Goal: Use online tool/utility: Utilize a website feature to perform a specific function

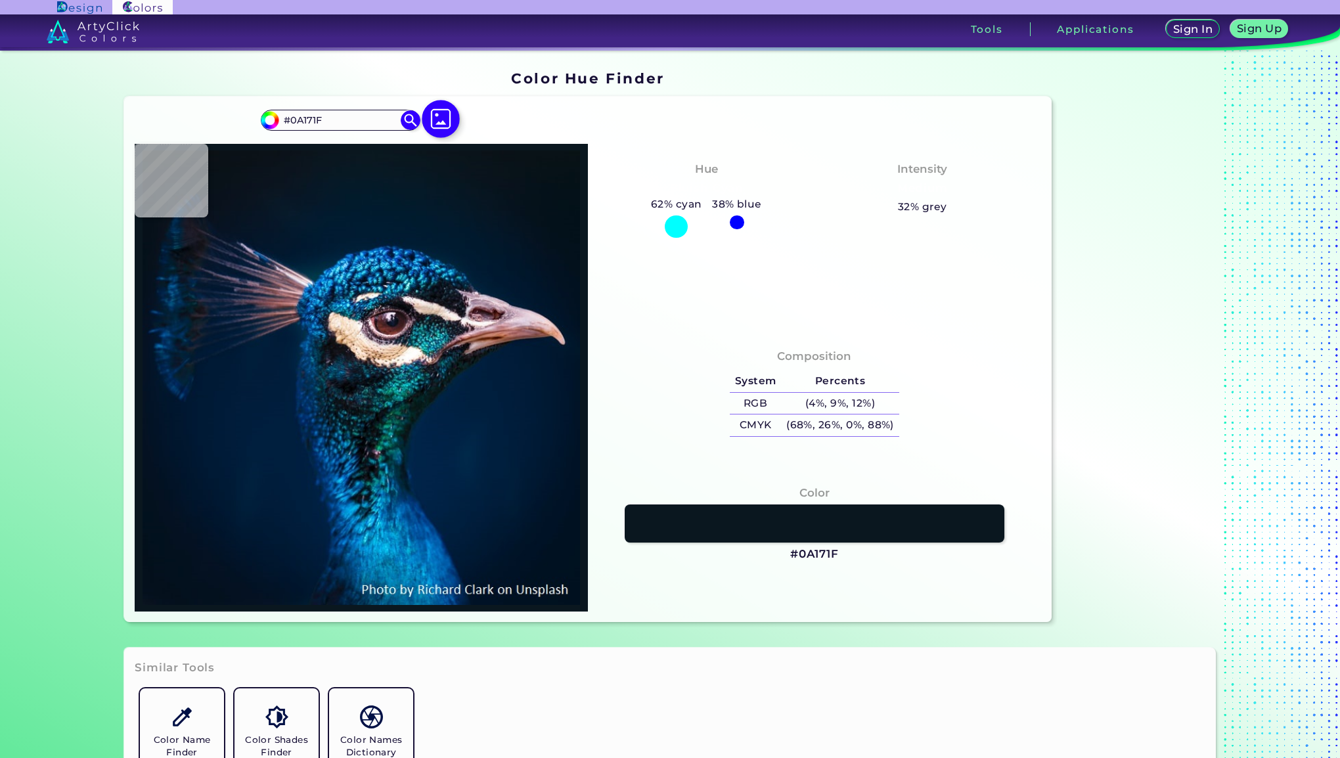
click at [424, 120] on img at bounding box center [441, 119] width 38 height 38
click at [0, 0] on input "file" at bounding box center [0, 0] width 0 height 0
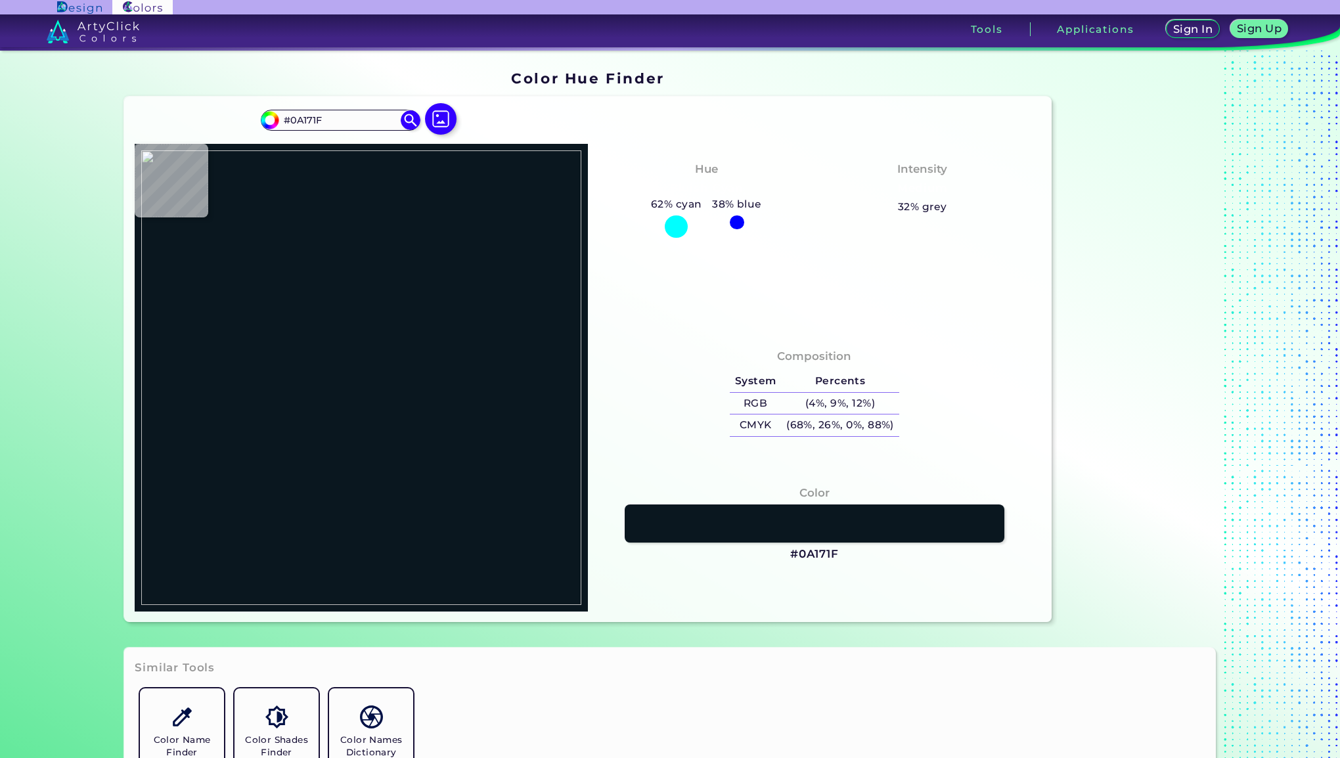
type input "#000000"
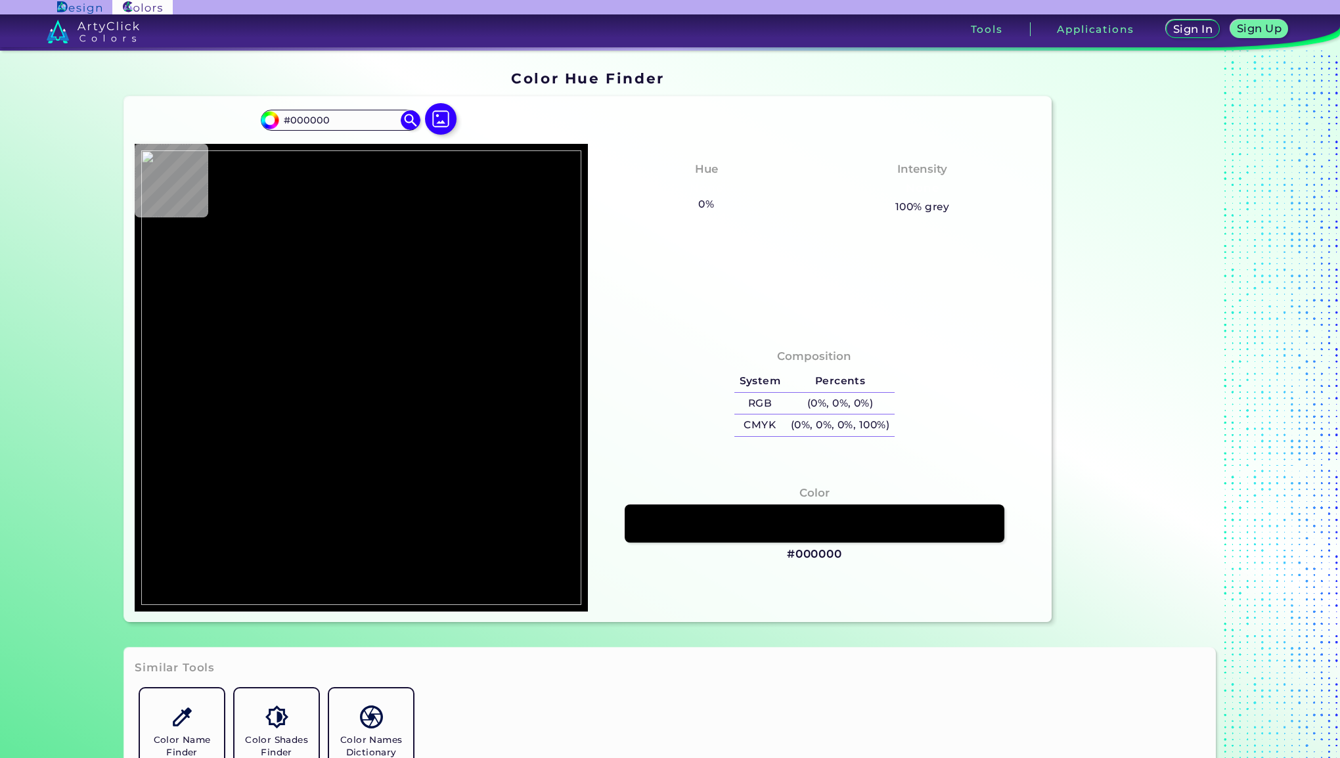
type input "#d7d1c1"
type input "#D7D1C1"
type input "#d4cfbe"
type input "#D4CFBE"
type input "#d8d2c1"
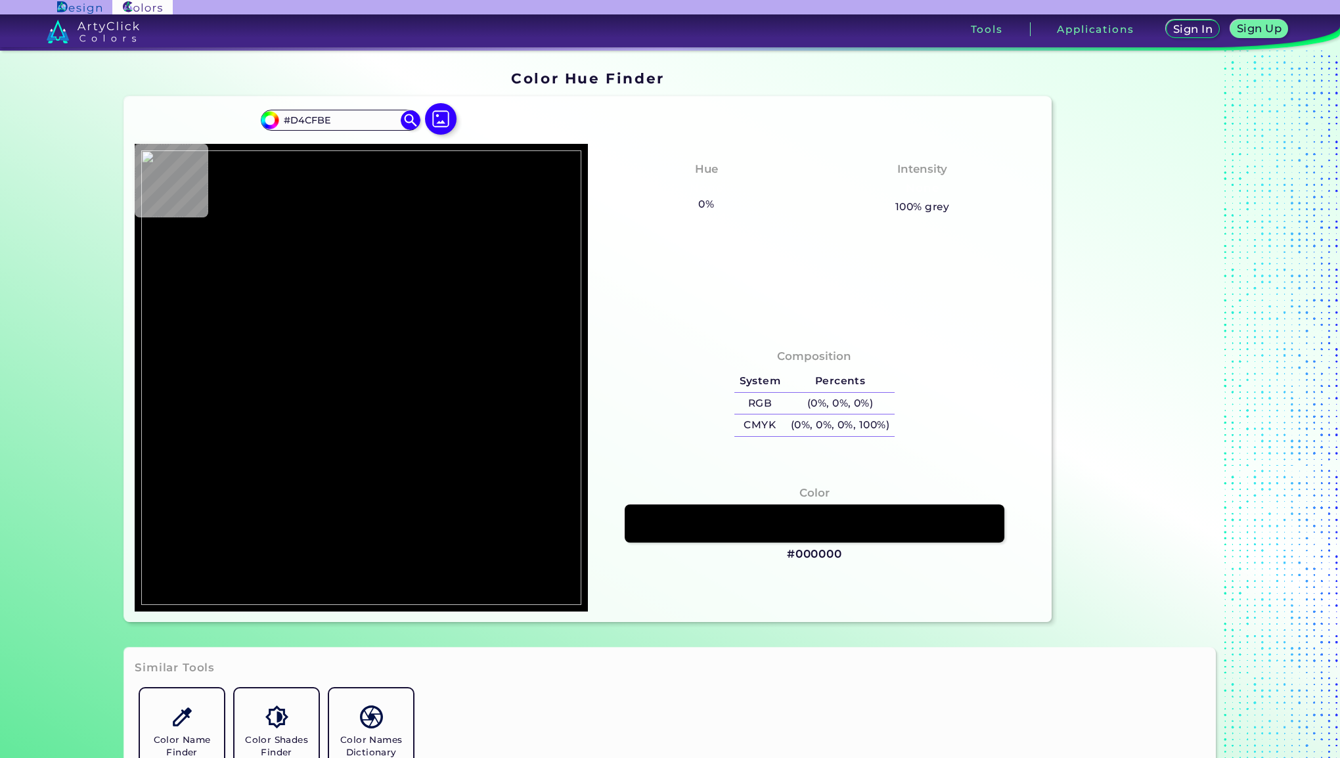
type input "#D8D2C1"
type input "#d5cfbf"
type input "#D5CFBF"
type input "#d6d0c0"
type input "#D6D0C0"
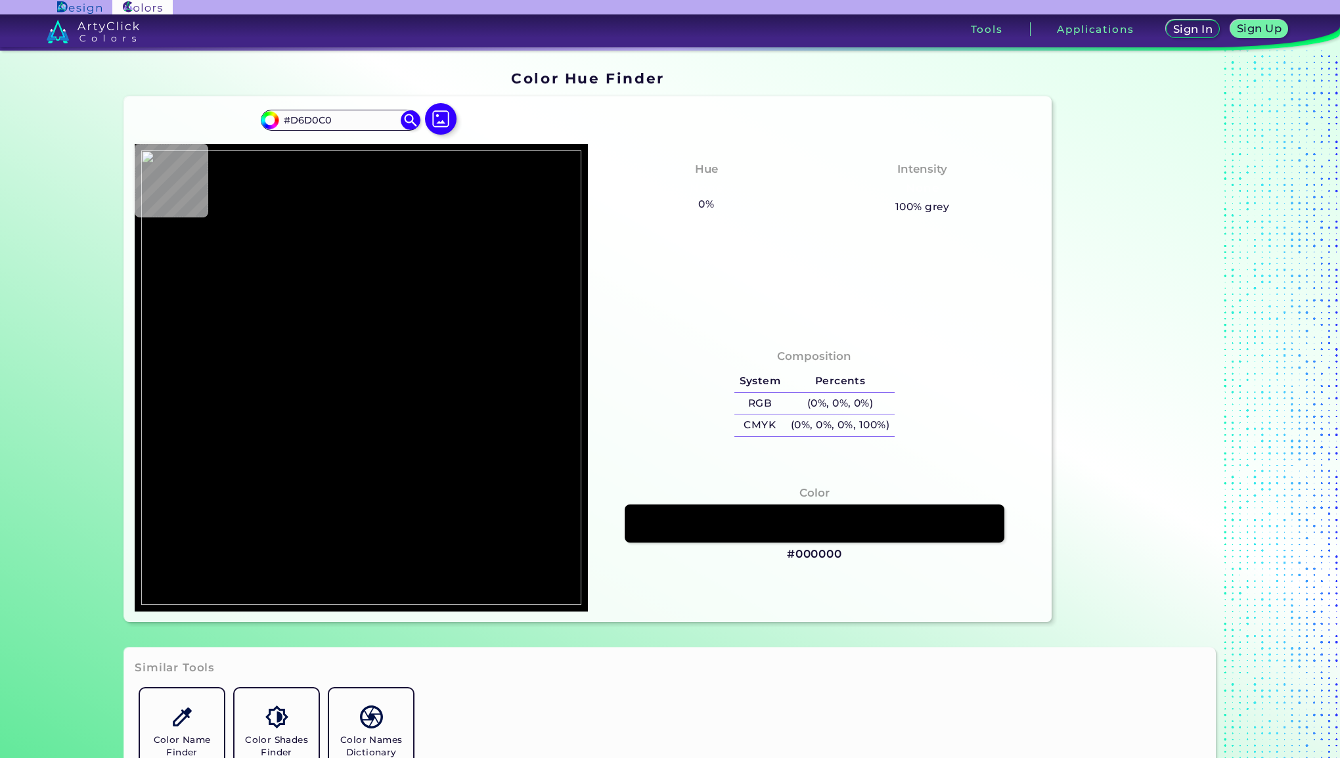
type input "#d7d1c1"
type input "#D7D1C1"
type input "#d0caba"
type input "#D0CABA"
type input "#d6d0bf"
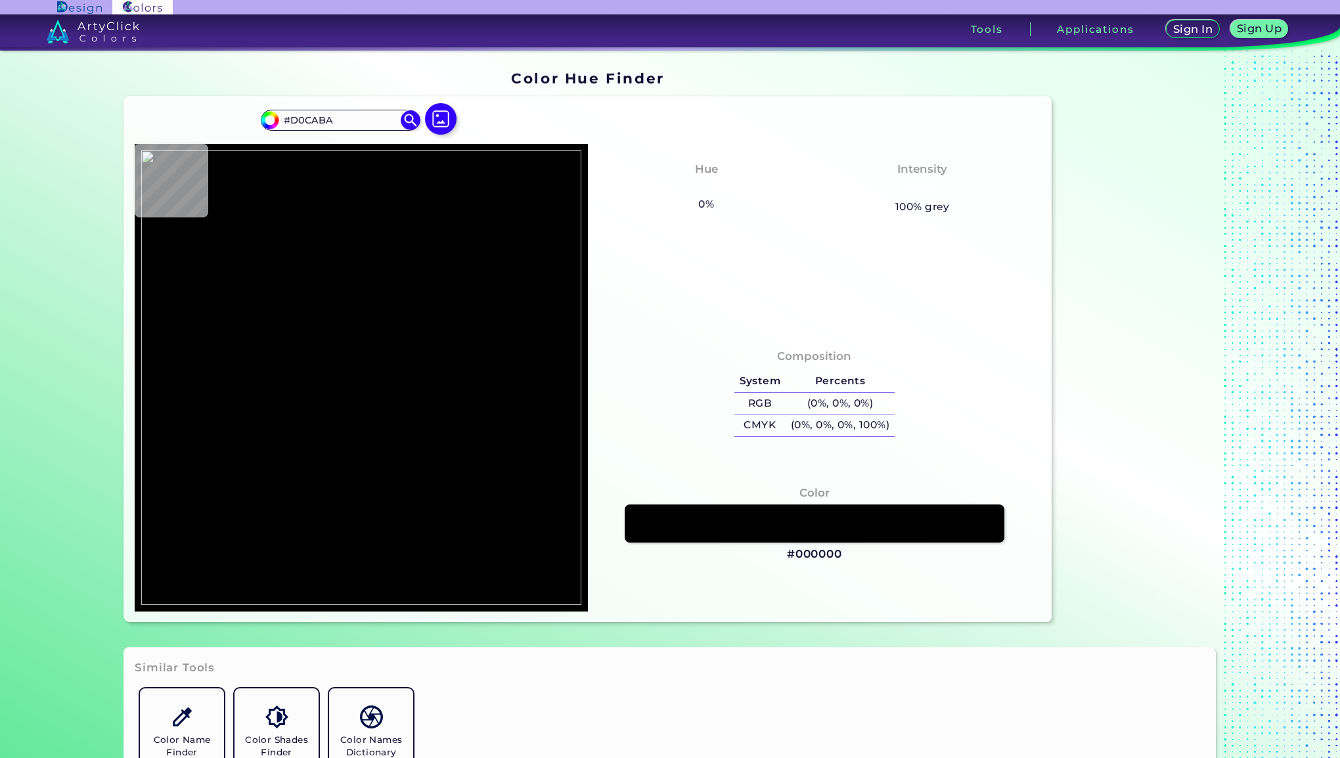
type input "#D6D0BF"
type input "#d4cfbe"
type input "#D4CFBE"
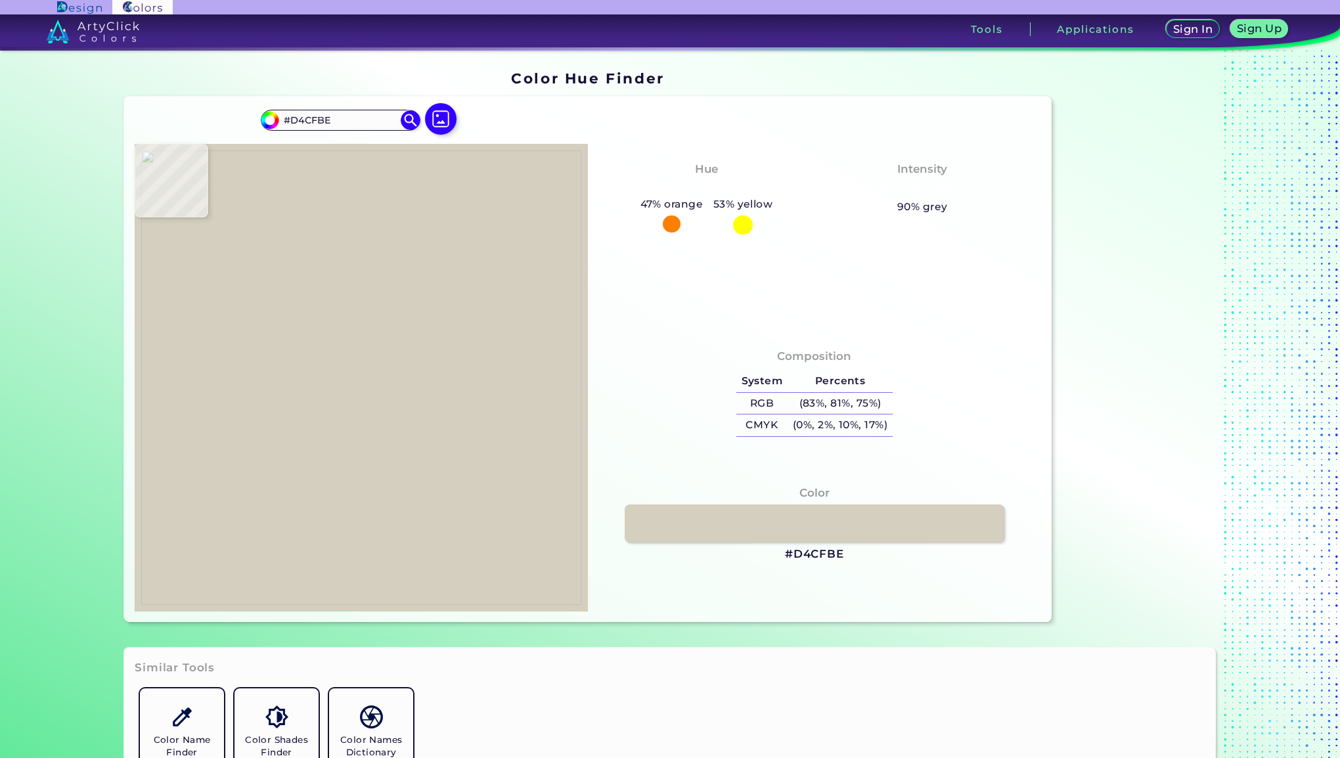
type input "#d5cfbe"
type input "#D5CFBE"
type input "#d7d1c0"
type input "#D7D1C0"
type input "#d4cebe"
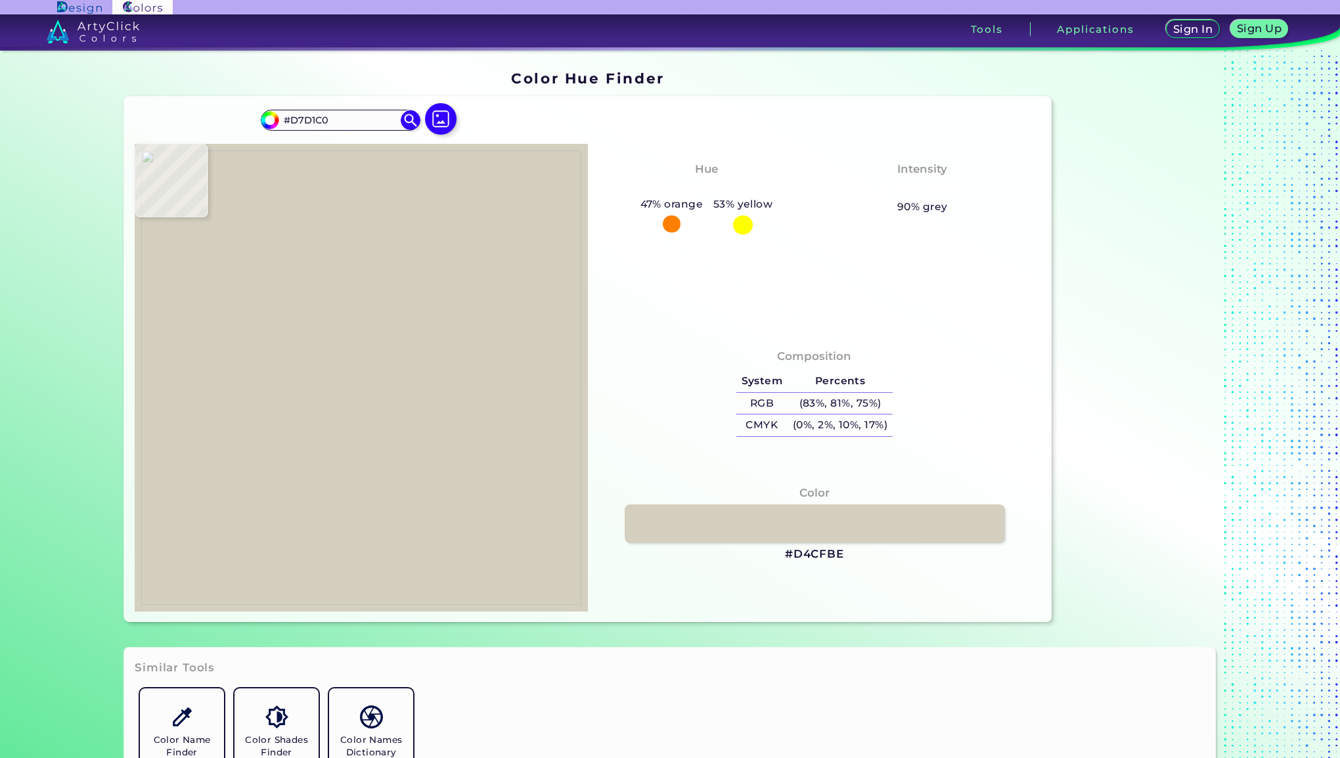
type input "#D4CEBE"
type input "#d3cebd"
type input "#D3CEBD"
type input "#000000"
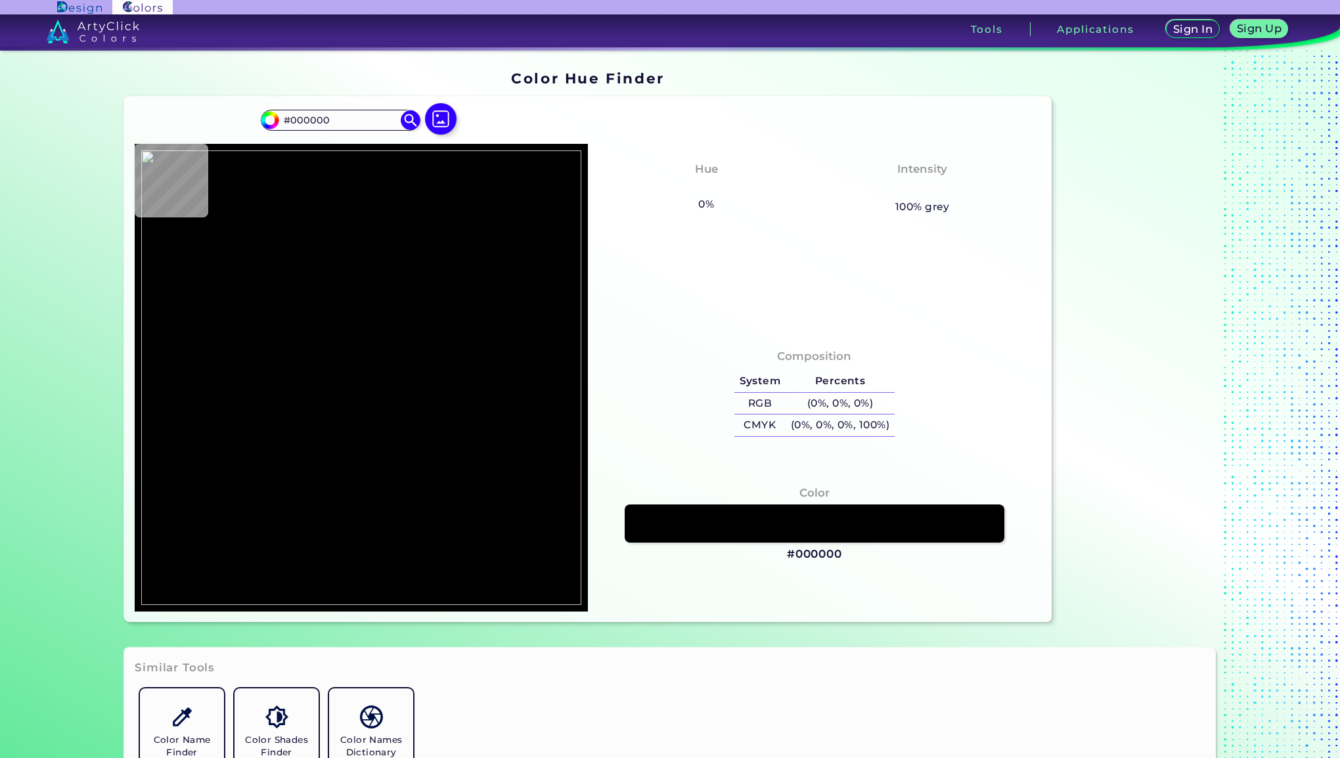
type input "#d5cfbf"
type input "#D5CFBF"
type input "#d2ccbc"
type input "#D2CCBC"
type input "#d3cdbd"
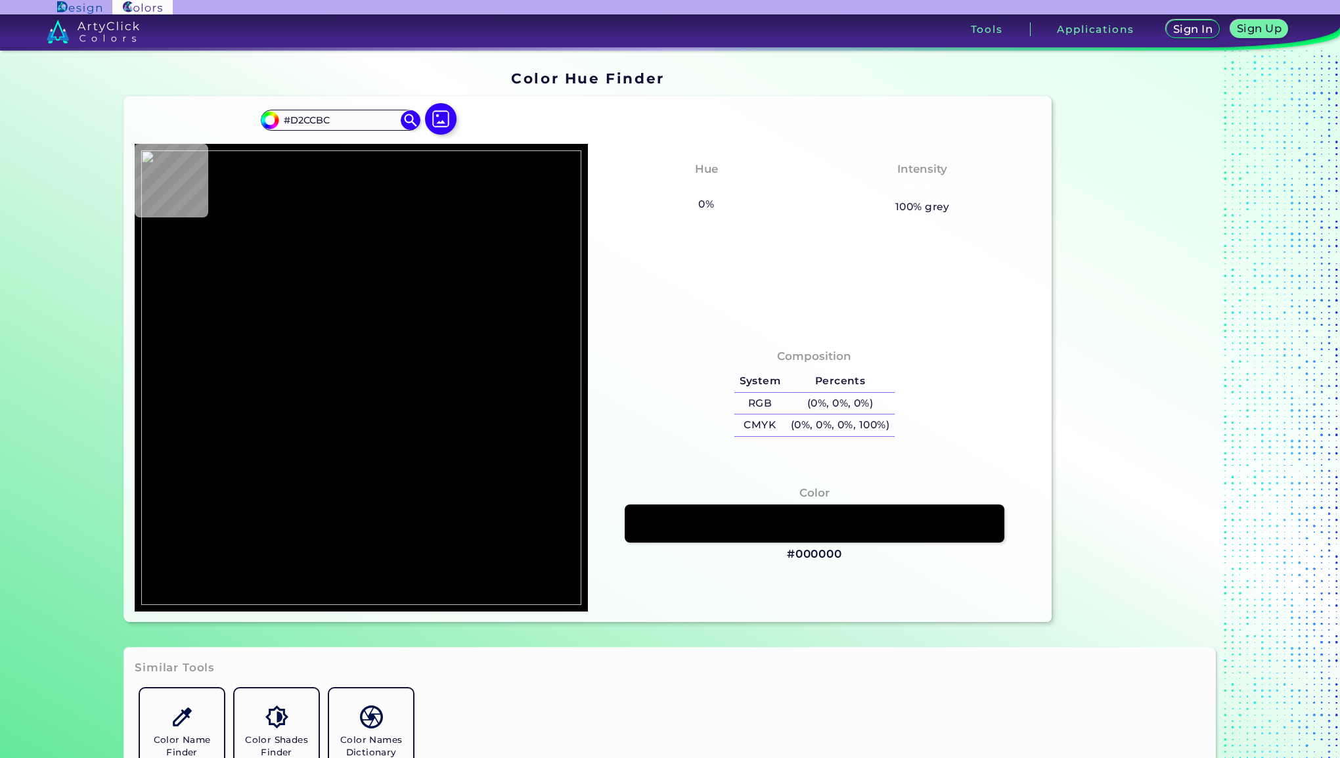
type input "#D3CDBD"
type input "#d6d0bf"
type input "#D6D0BF"
type input "#d3cdbd"
type input "#D3CDBD"
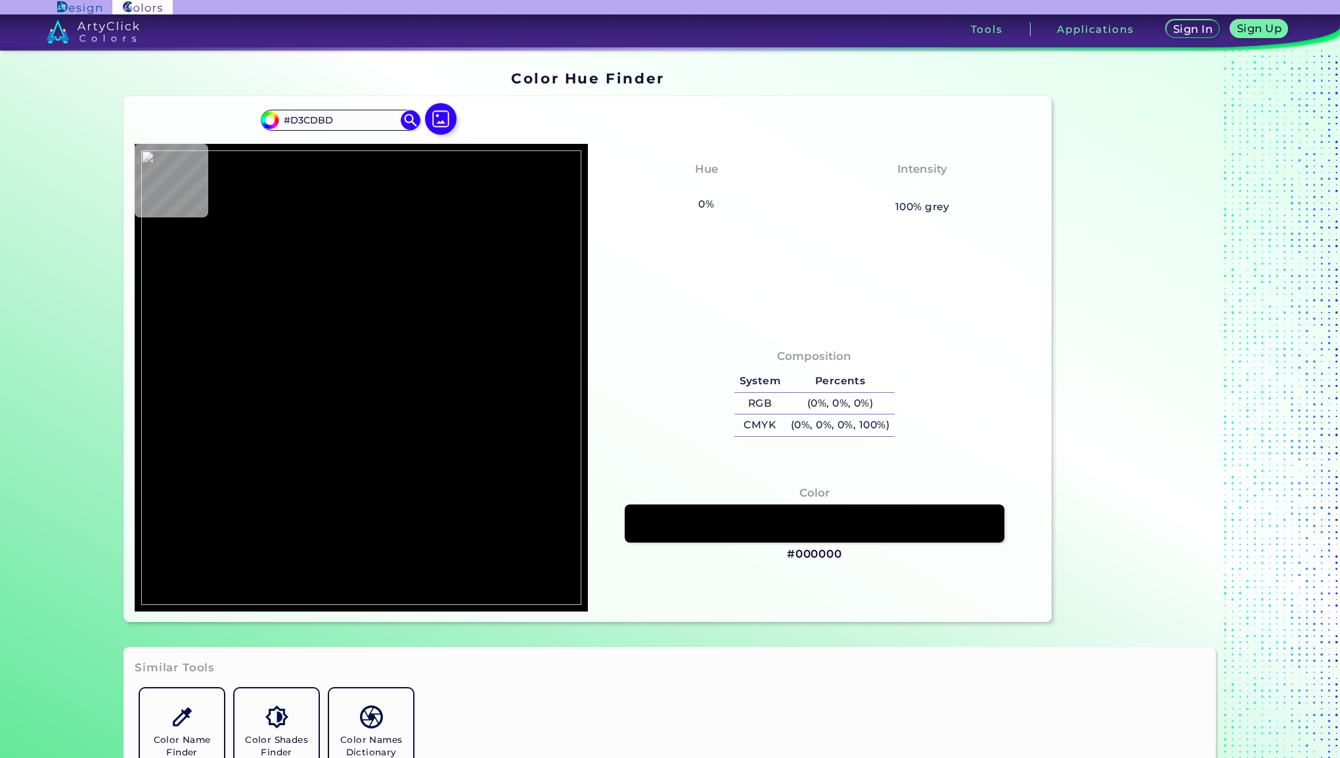
type input "#d8d2c2"
type input "#D8D2C2"
type input "#d4cebe"
type input "#D4CEBE"
type input "#a3897a"
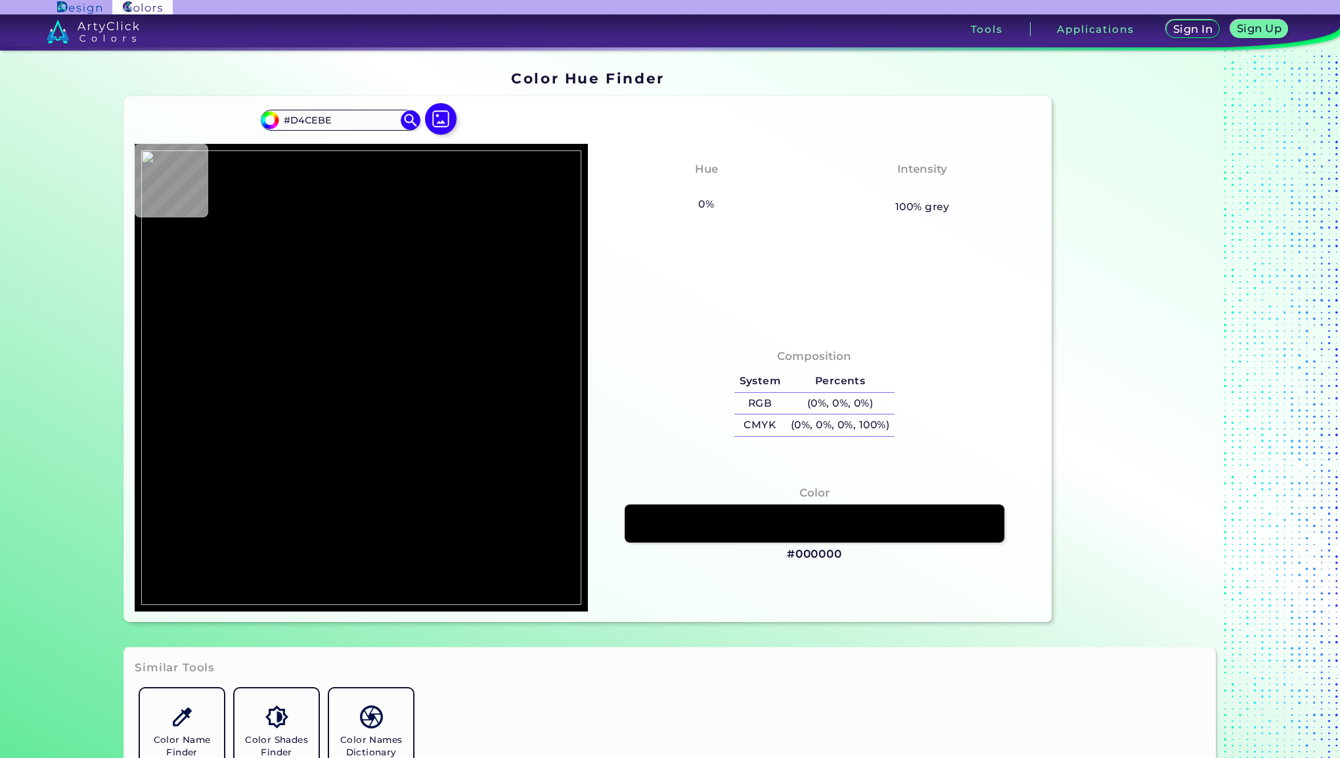
type input "#A3897A"
type input "#a98f7f"
type input "#A98F7F"
type input "#d7d1c1"
type input "#D7D1C1"
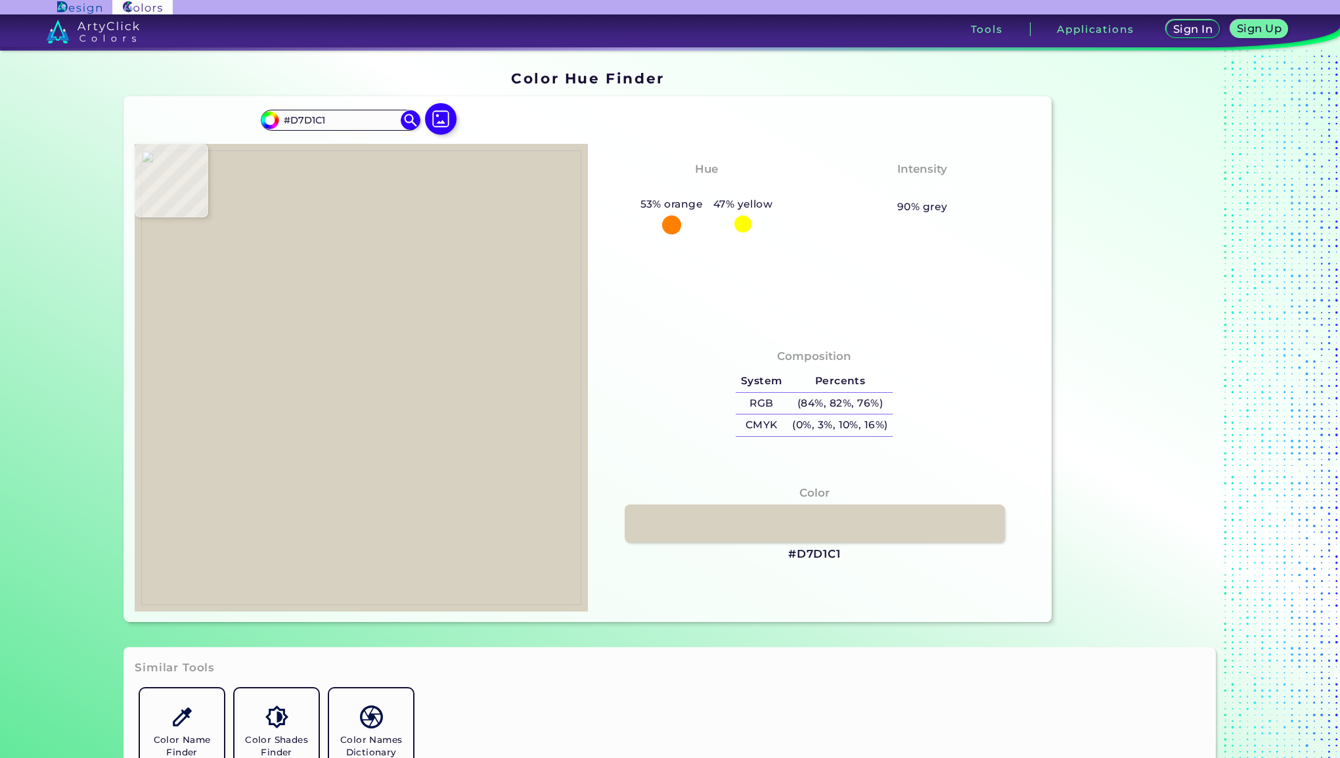
type input "#d6d0bf"
type input "#D6D0BF"
type input "#d7d1c1"
type input "#D7D1C1"
type input "#d6d0bf"
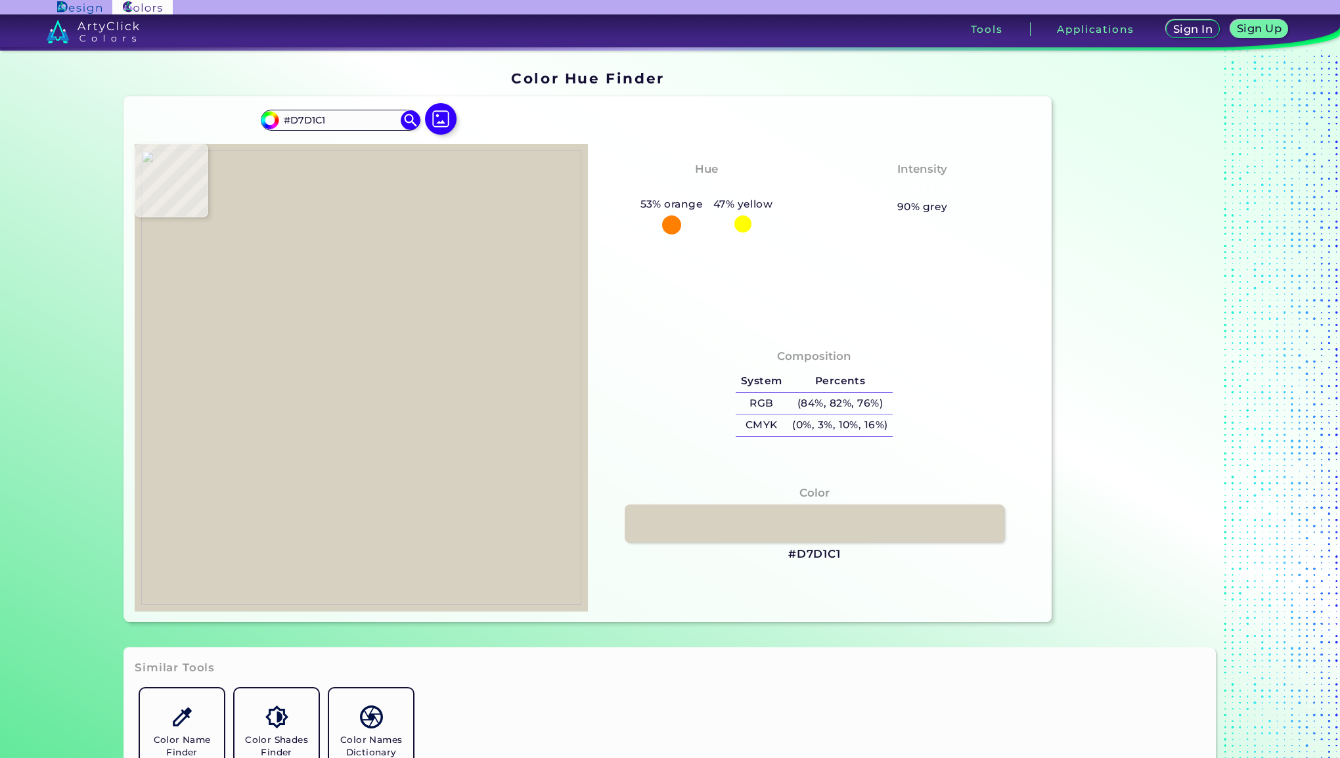
type input "#D6D0BF"
type input "#d3cdbd"
type input "#D3CDBD"
type input "#d7d1c1"
type input "#D7D1C1"
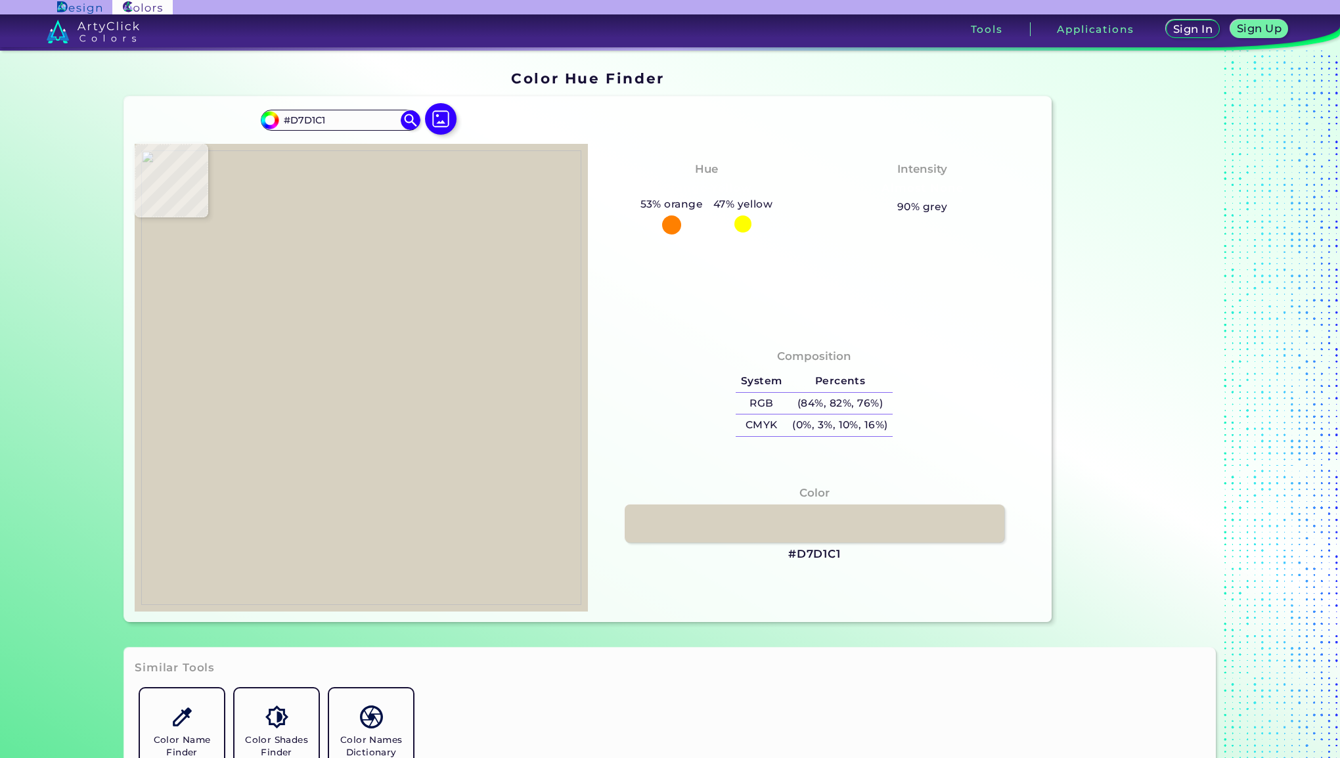
type input "#d0caba"
type input "#D0CABA"
type input "#d7d1c1"
type input "#D7D1C1"
type input "#856c5e"
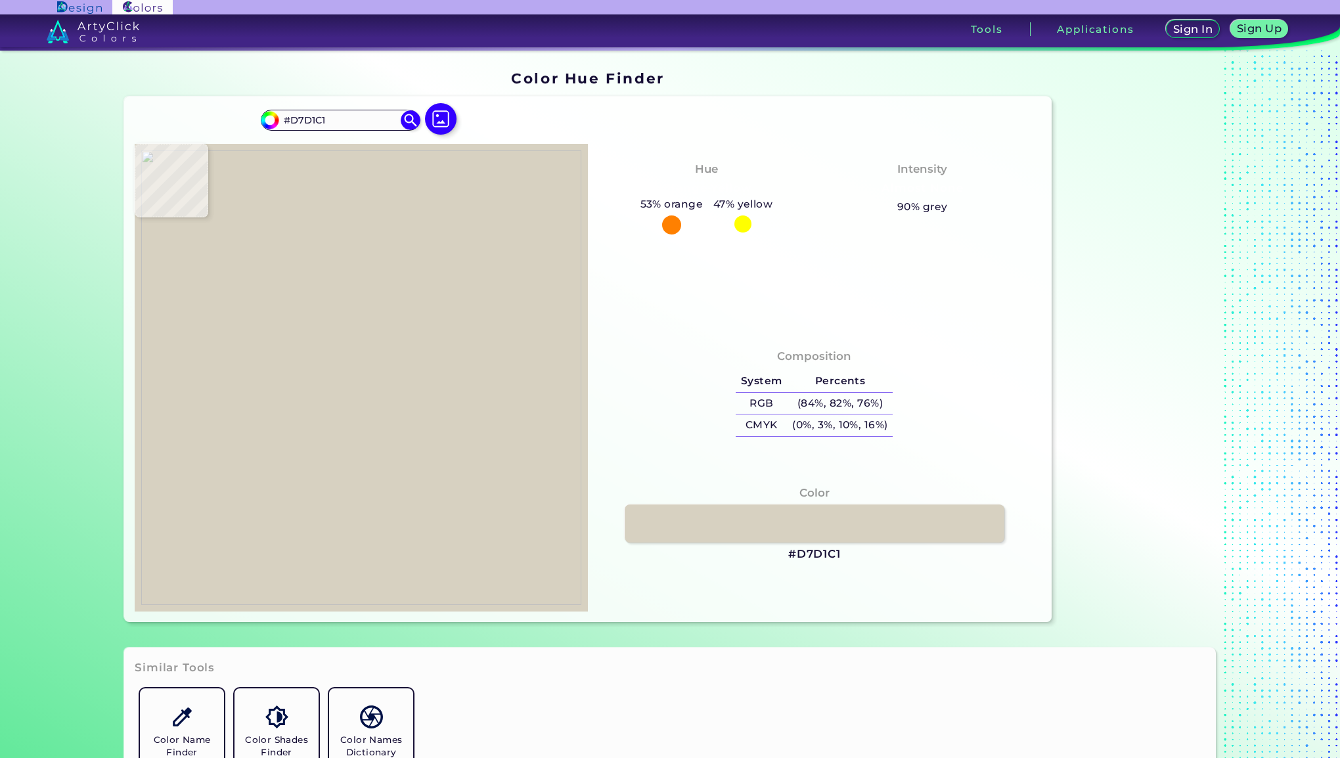
type input "#856C5E"
type input "#866d5f"
type input "#866D5F"
type input "#d4cebe"
type input "#D4CEBE"
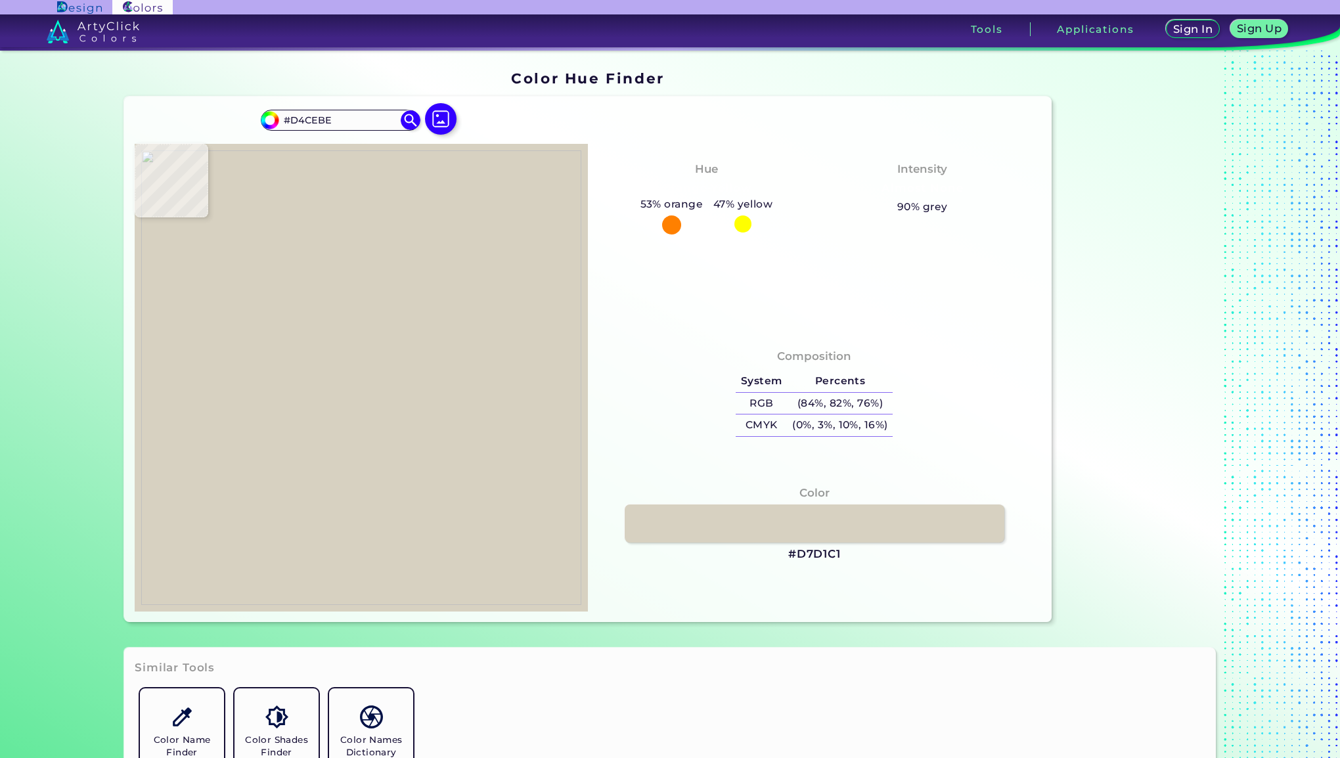
type input "#9c8473"
type input "#9C8473"
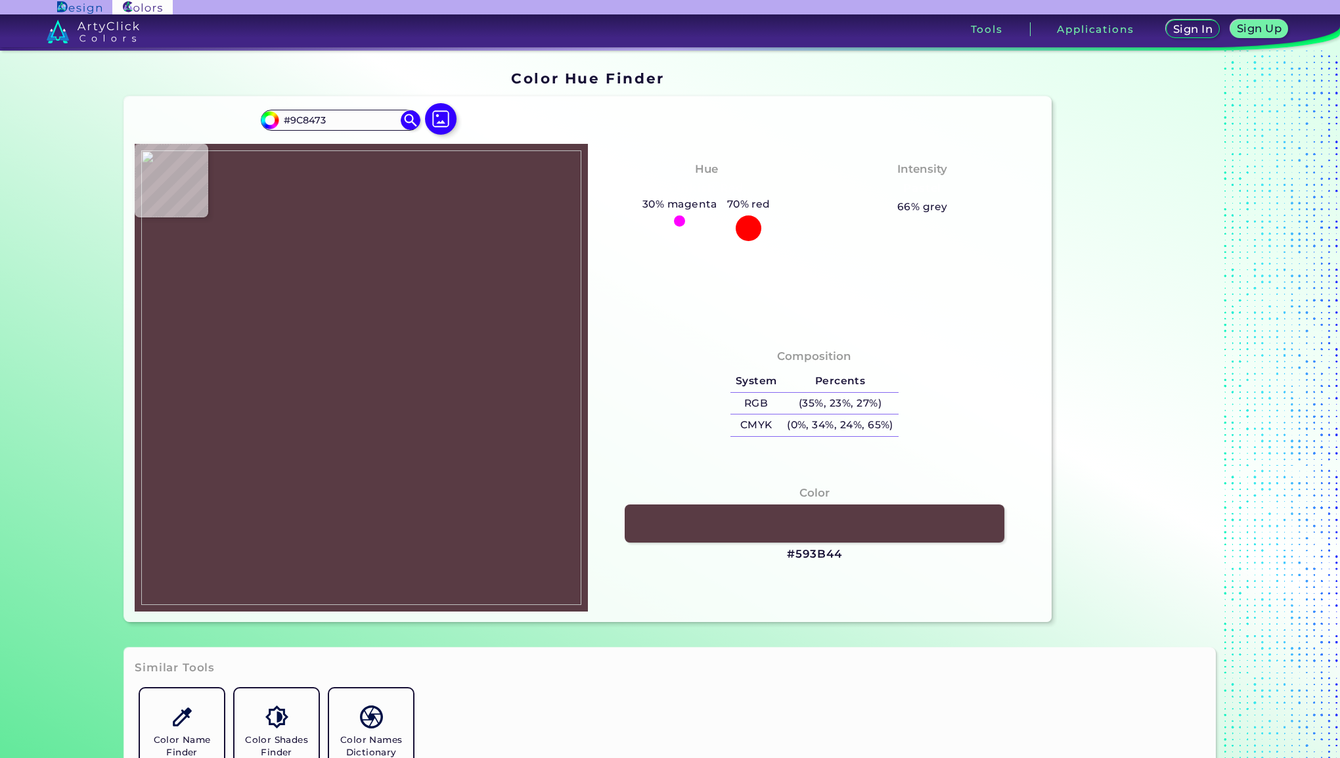
type input "#593b44"
type input "#593B44"
type input "#a5897a"
type input "#A5897A"
type input "#a38a7b"
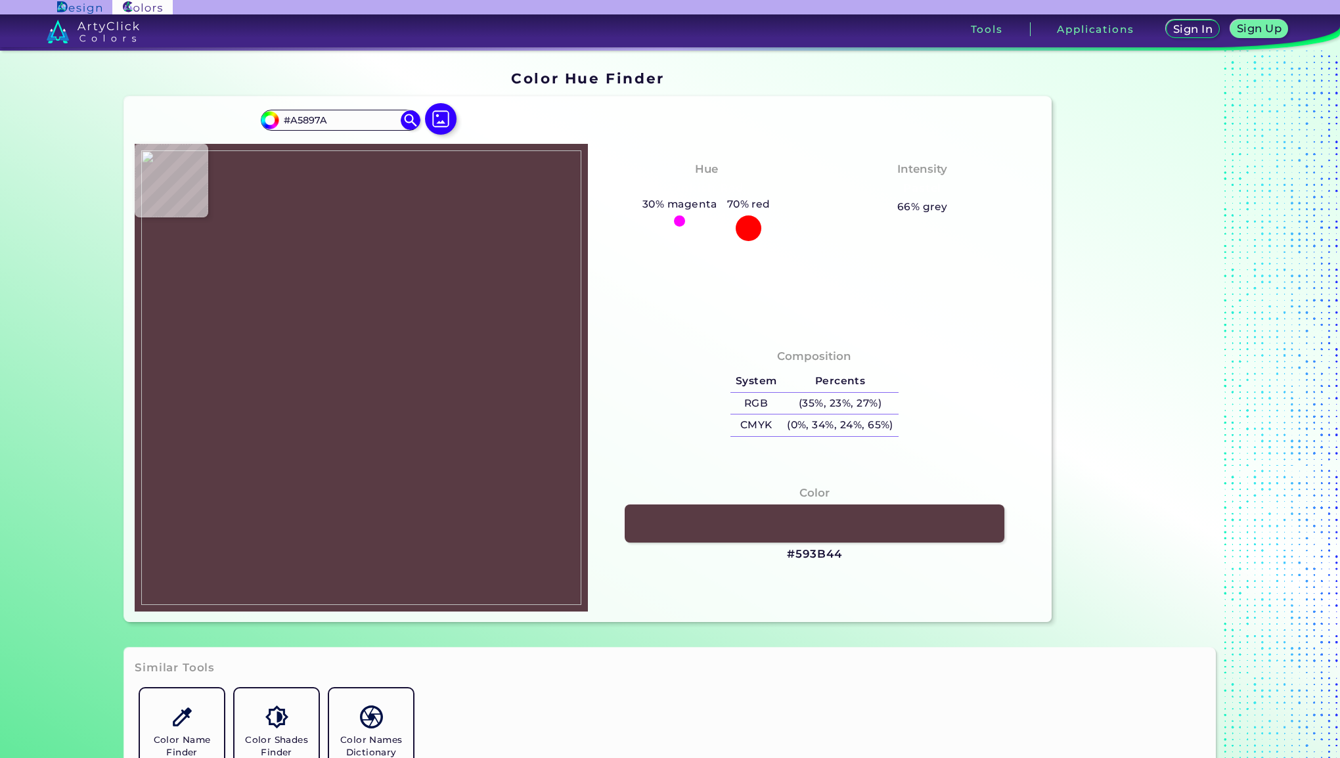
type input "#A38A7B"
type input "#a78d7c"
type input "#A78D7C"
type input "#a68d7d"
type input "#A68D7D"
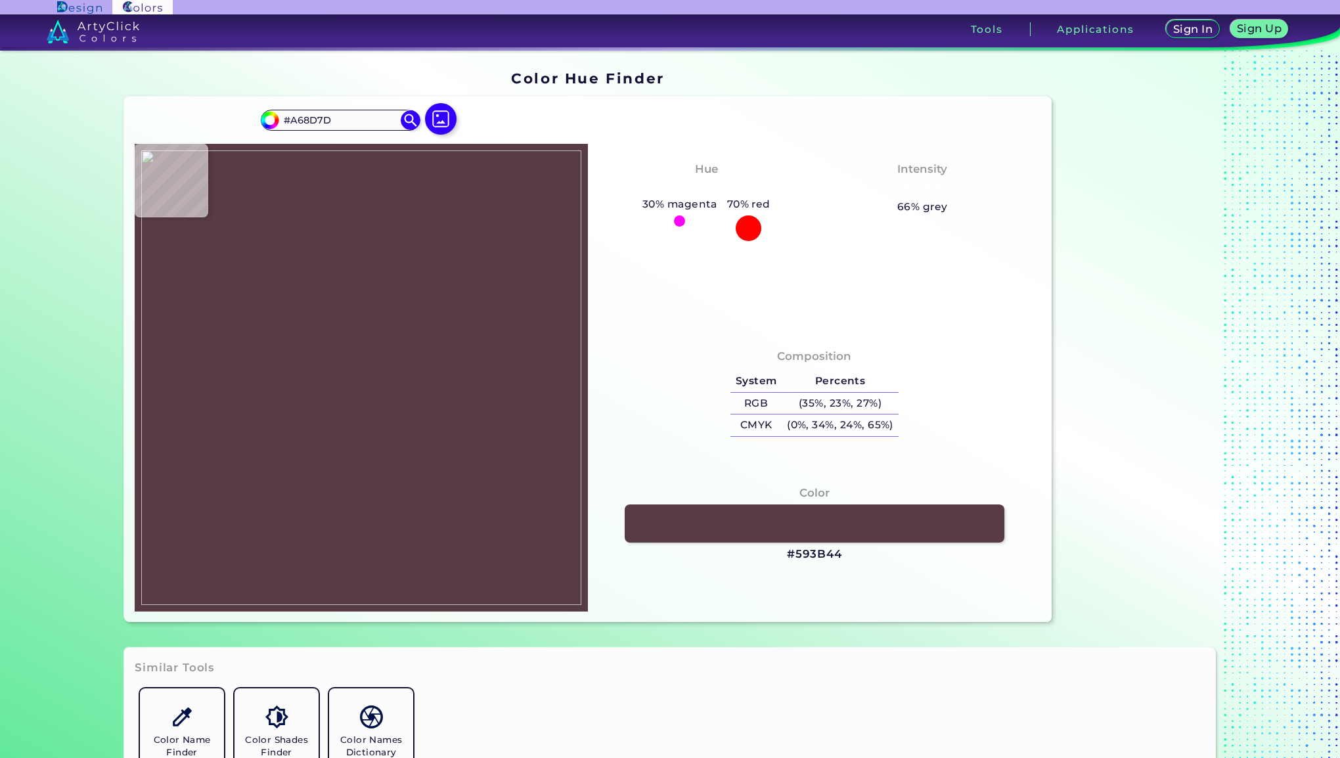
type input "#452636"
type input "#7d615e"
type input "#7D615E"
type input "#a9907f"
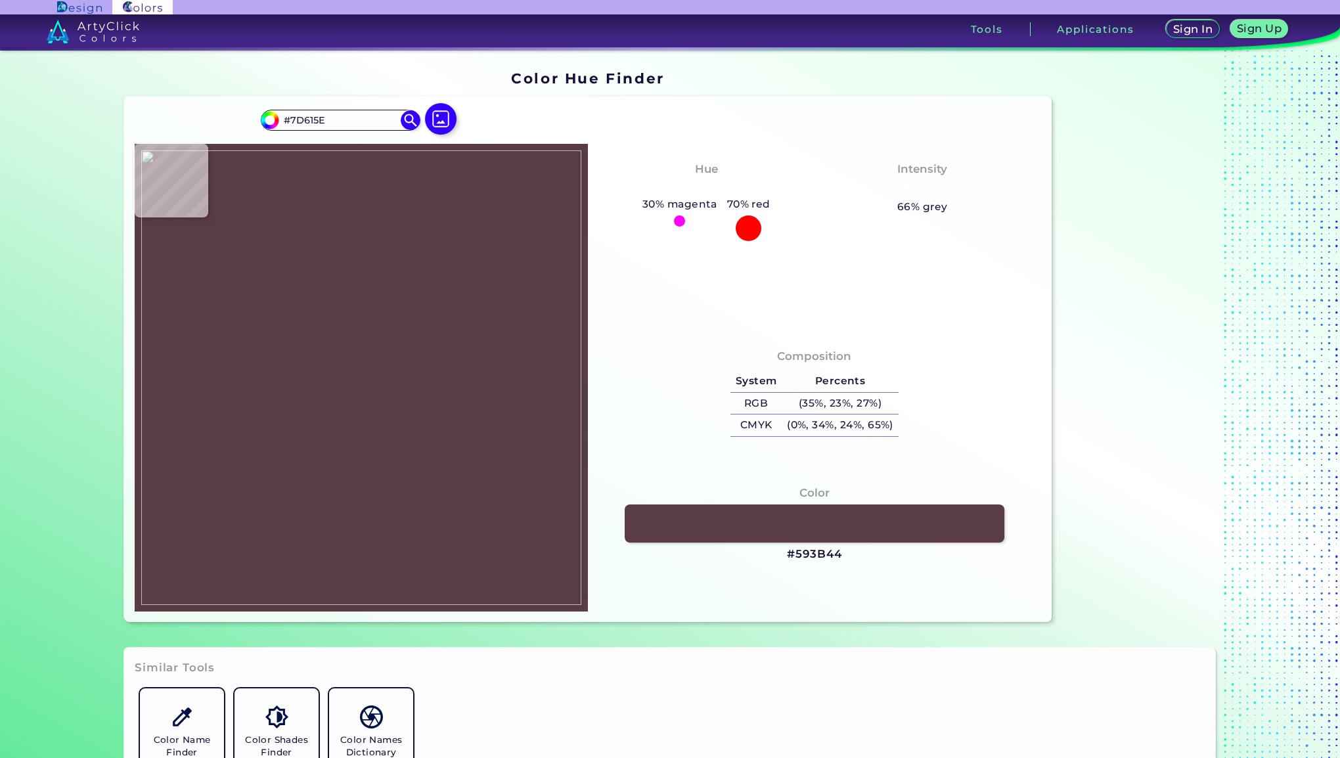
type input "#A9907F"
type input "#a98f7e"
type input "#A98F7E"
type input "#d5d0bf"
type input "#D5D0BF"
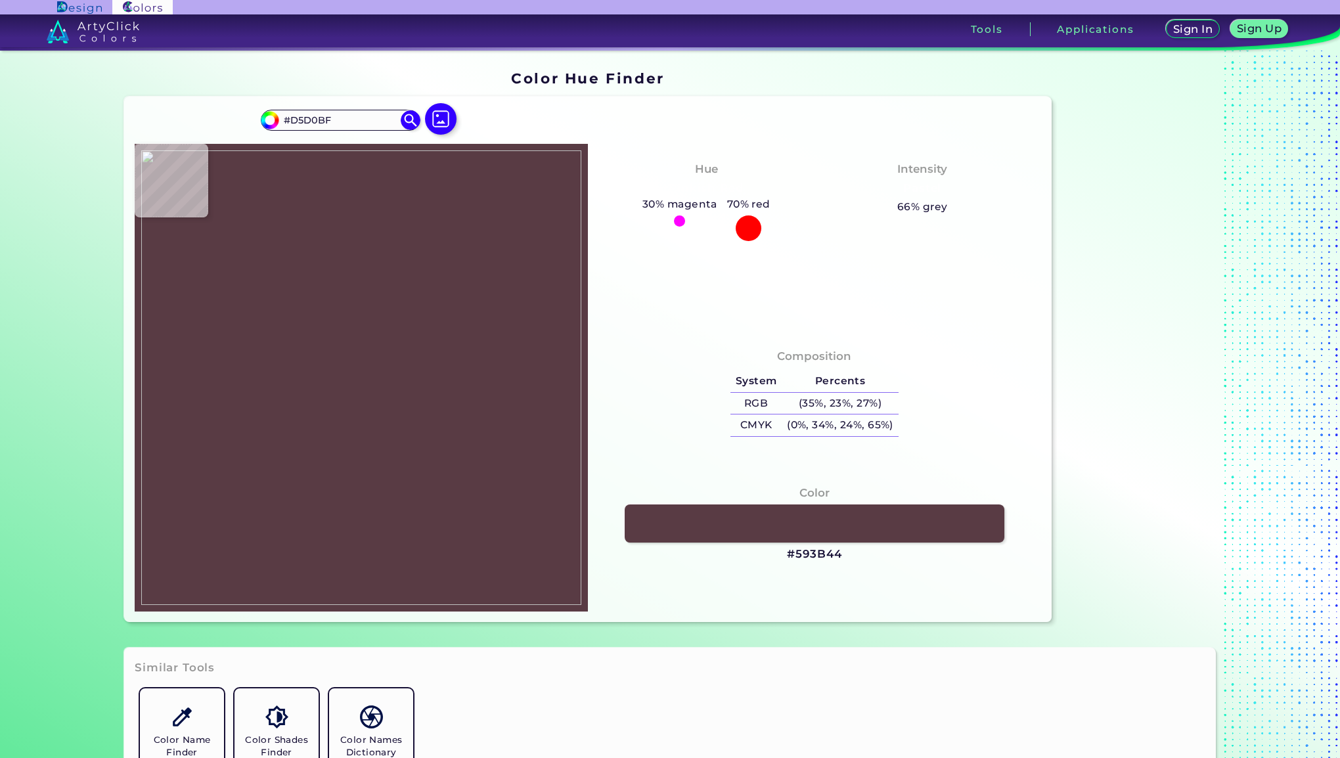
type input "#c4b7a7"
type input "#C4B7A7"
type input "#d0caba"
type input "#D0CABA"
type input "#3f2031"
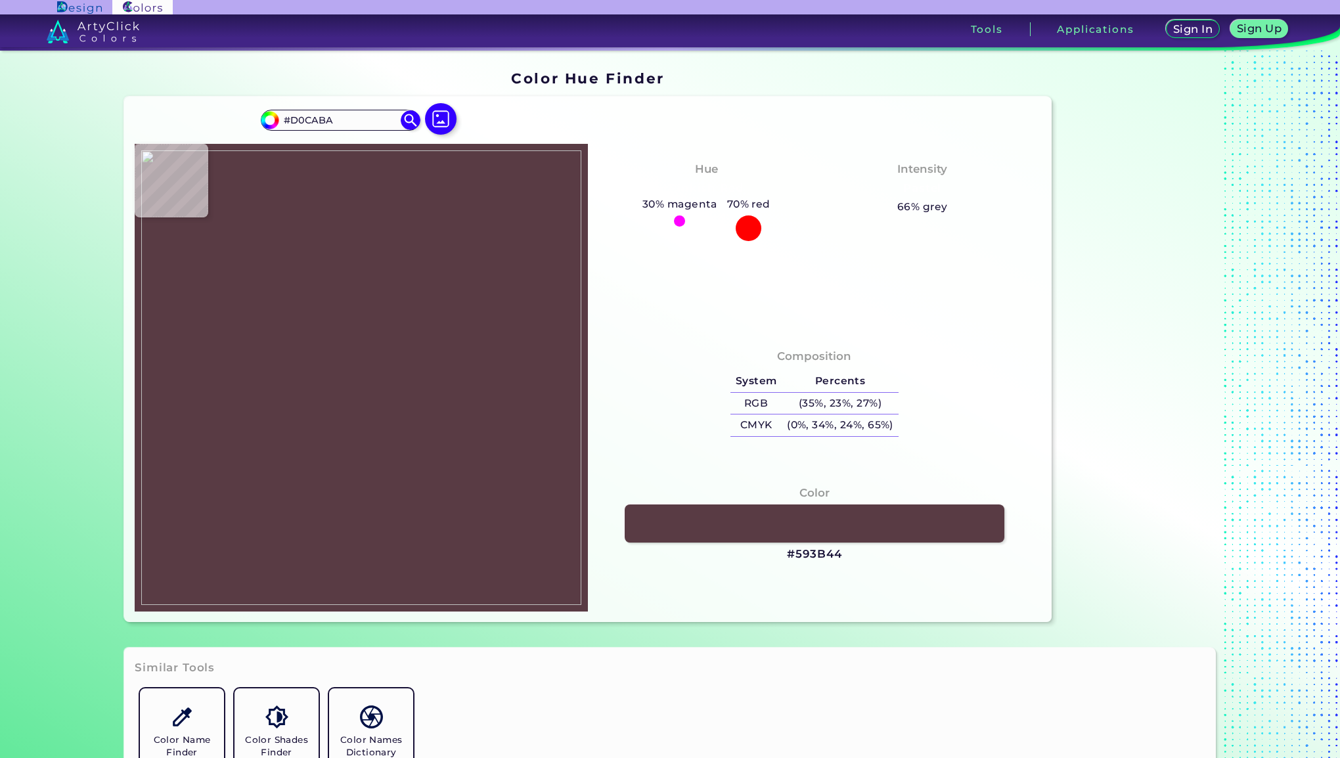
type input "#3F2031"
type input "#9b8275"
type input "#9B8275"
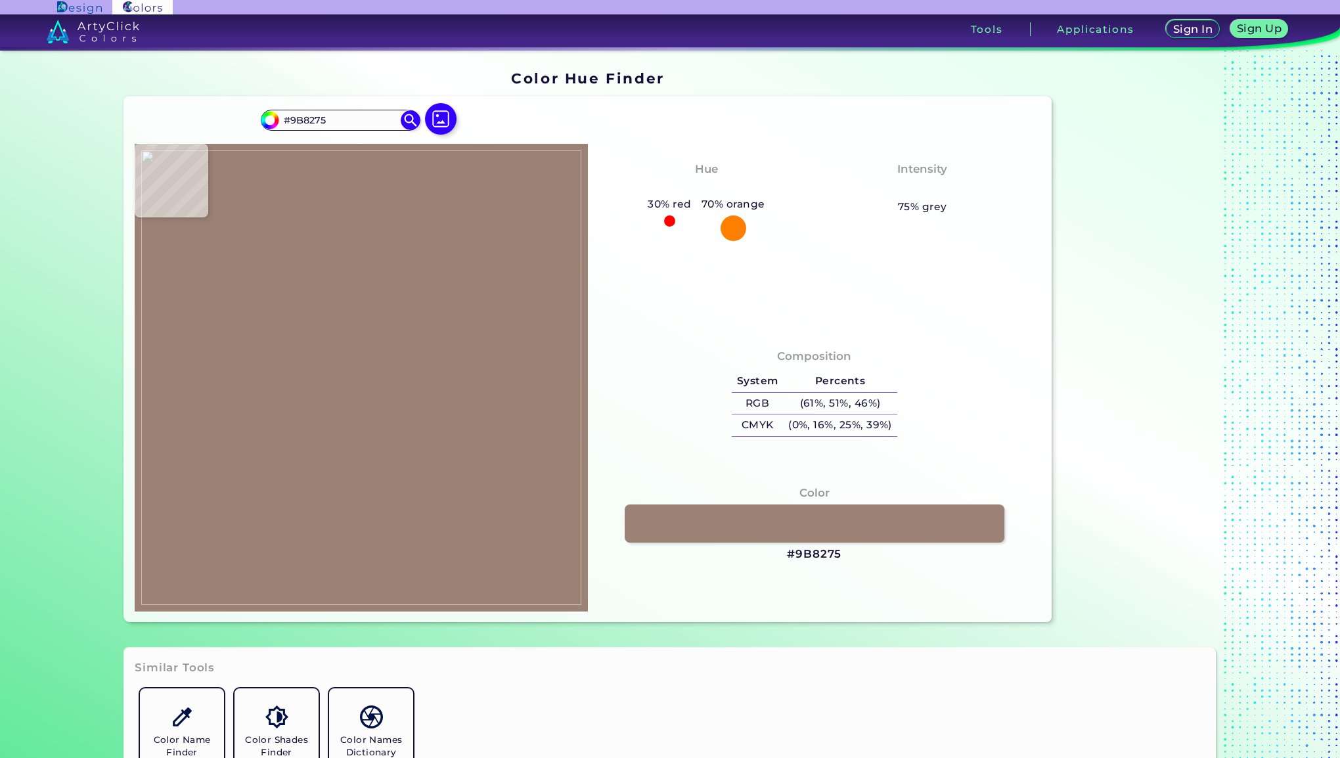
type input "#9e8376"
type input "#9E8376"
type input "#9e8676"
type input "#9E8676"
type input "#a68c7c"
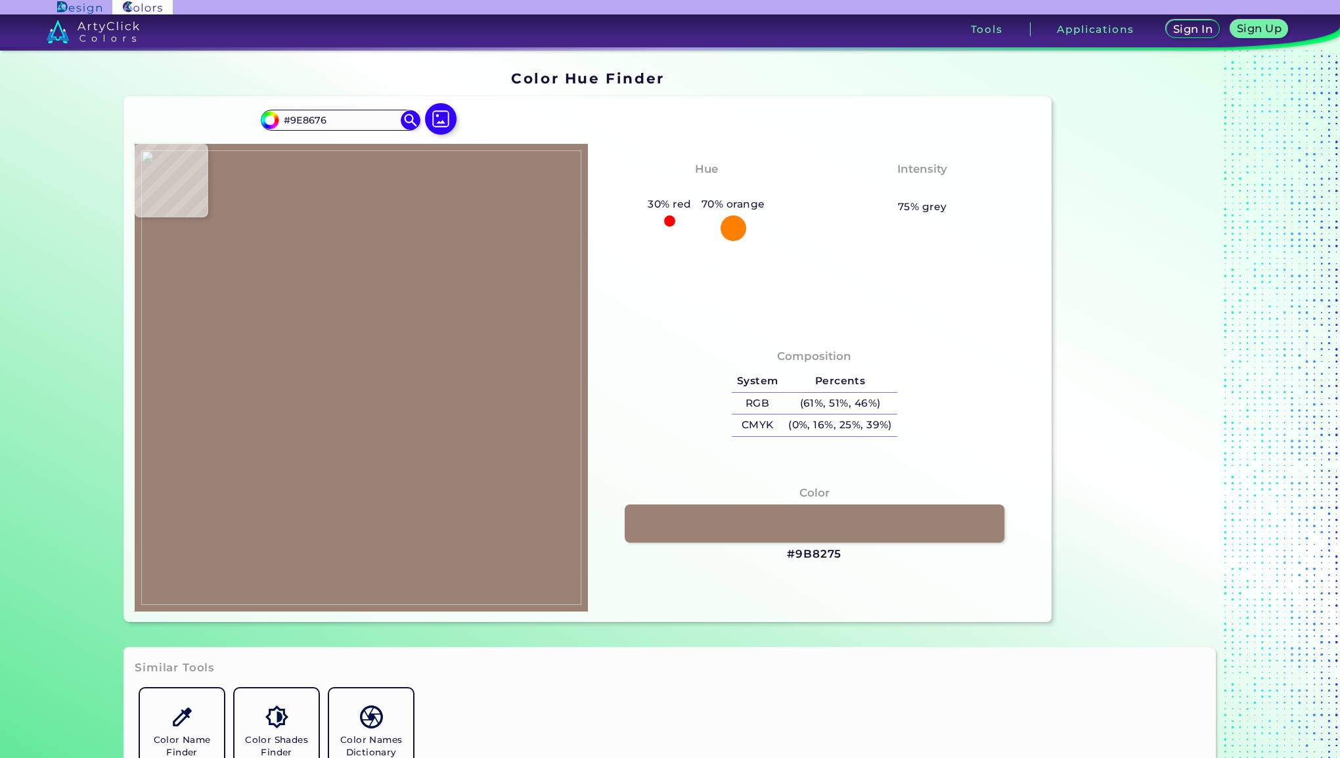
type input "#A68C7C"
type input "#a88e7d"
type input "#A88E7D"
type input "#a88f7e"
type input "#A88F7E"
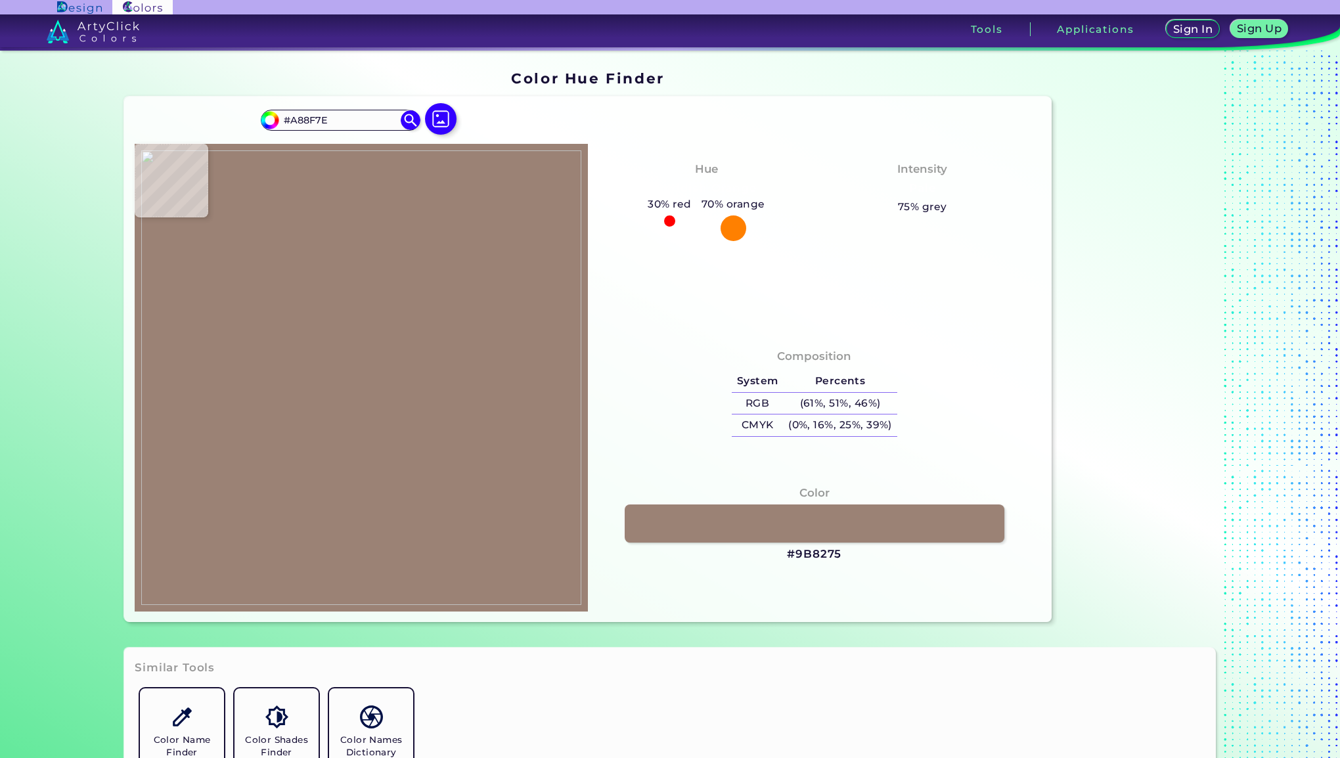
type input "#aa907f"
type input "#AA907F"
type input "#a68c7c"
type input "#A68C7C"
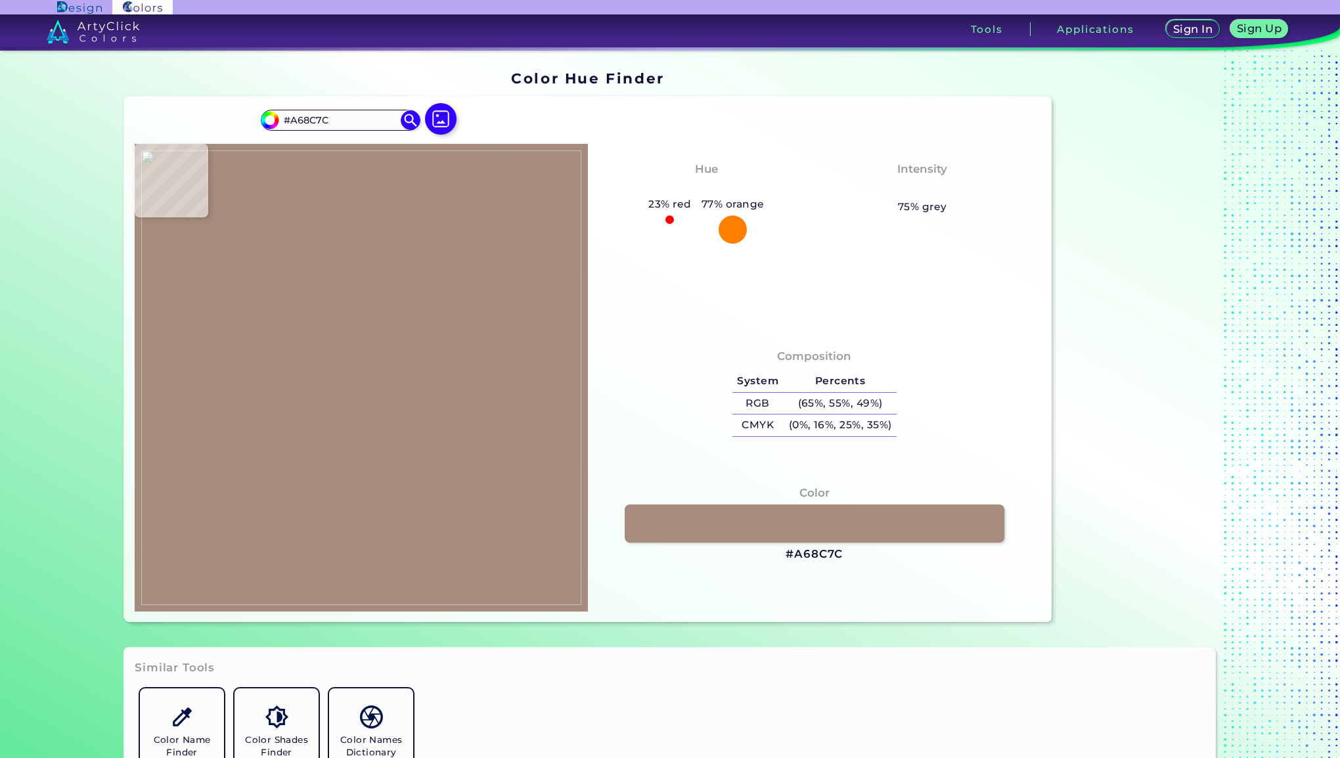
type input "#a88e7e"
type input "#A88E7E"
type input "#a98f7e"
type input "#A98F7E"
type input "#a88e7e"
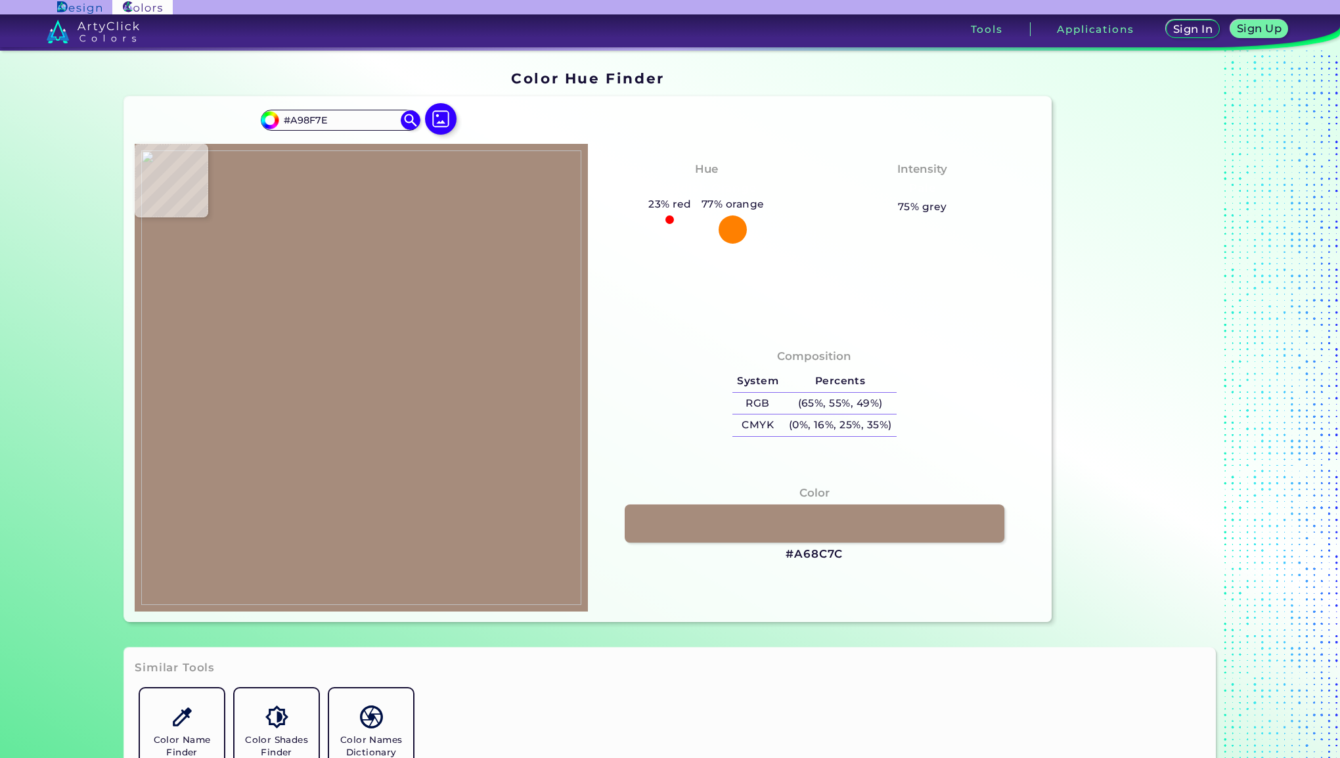
type input "#A88E7E"
type input "#a98f7e"
type input "#A98F7E"
type input "#a98e7e"
type input "#A98E7E"
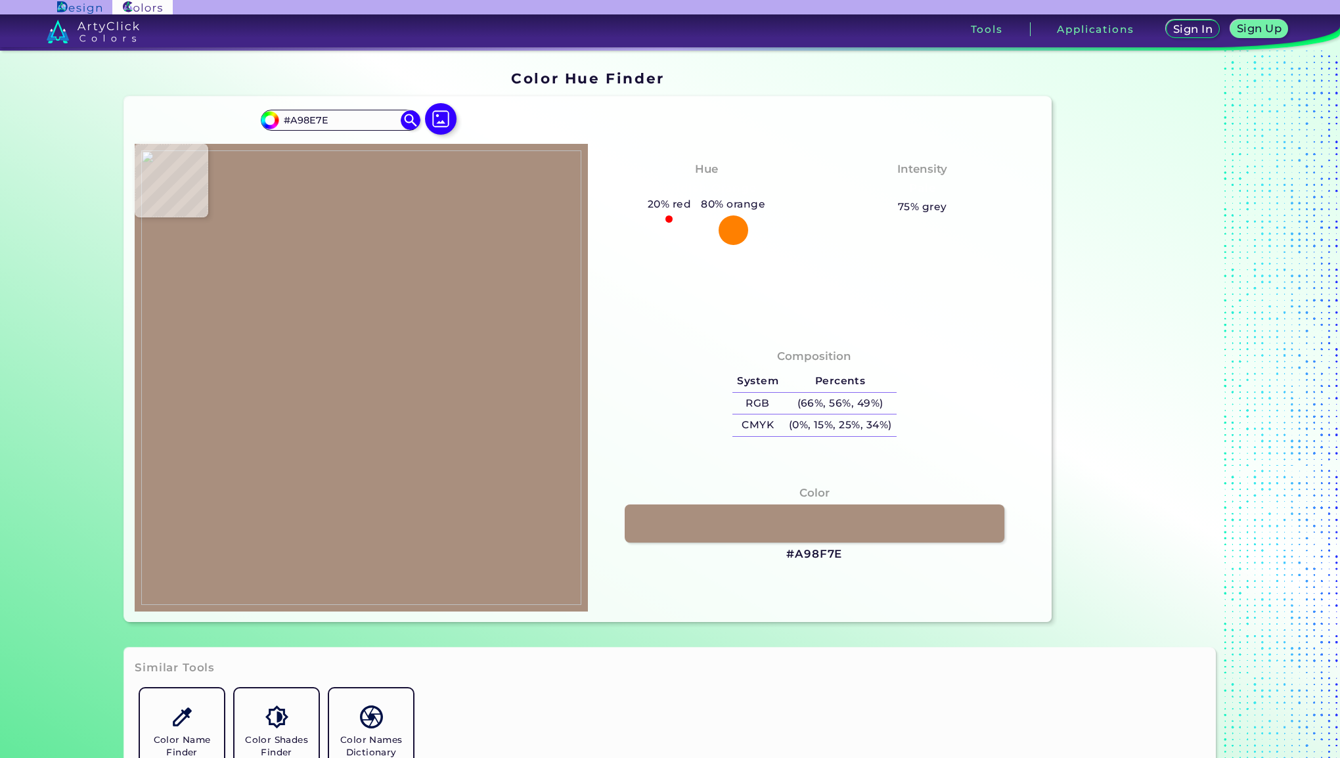
type input "#a88e7d"
type input "#A88E7D"
click at [426, 328] on img at bounding box center [361, 377] width 440 height 455
click at [808, 553] on h3 "#A88E7D" at bounding box center [815, 555] width 58 height 16
click at [357, 302] on img at bounding box center [361, 377] width 440 height 455
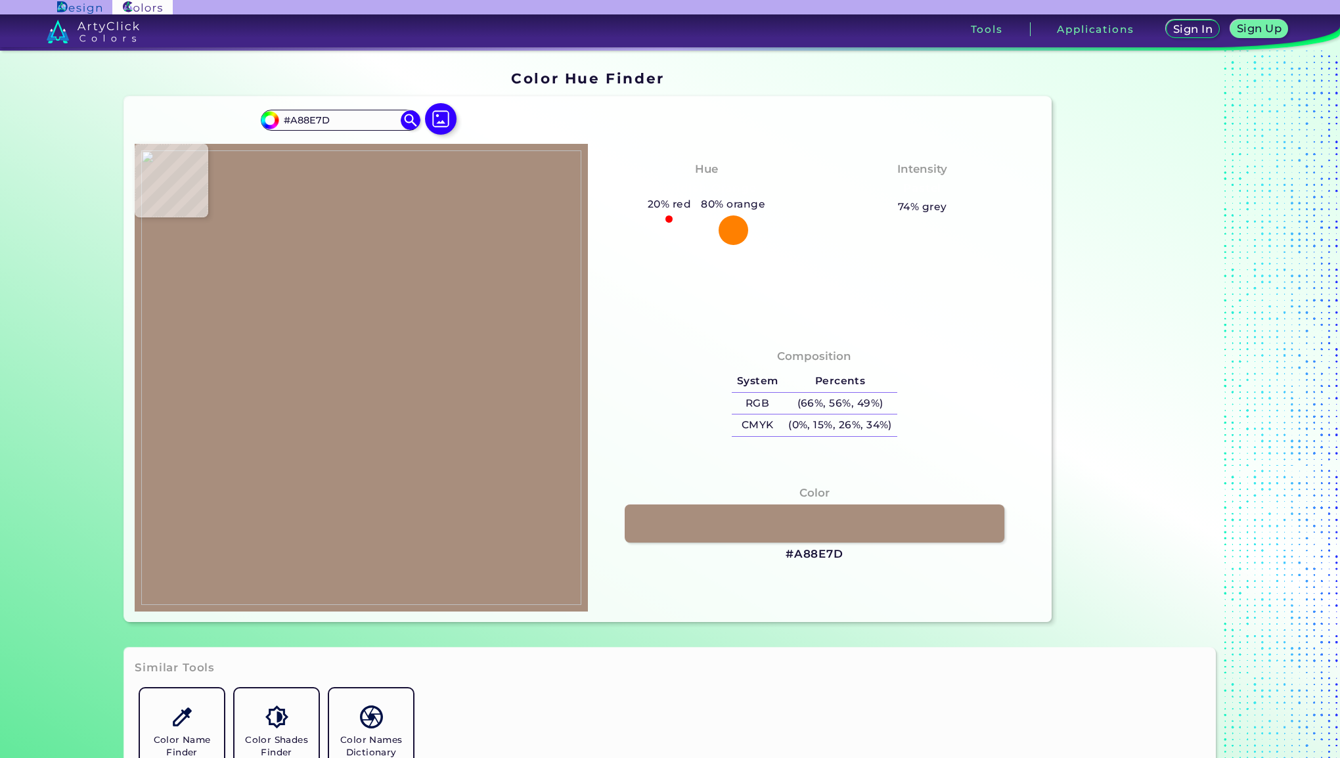
type input "#d6884a"
type input "#D6884A"
type input "#402030"
type input "#563340"
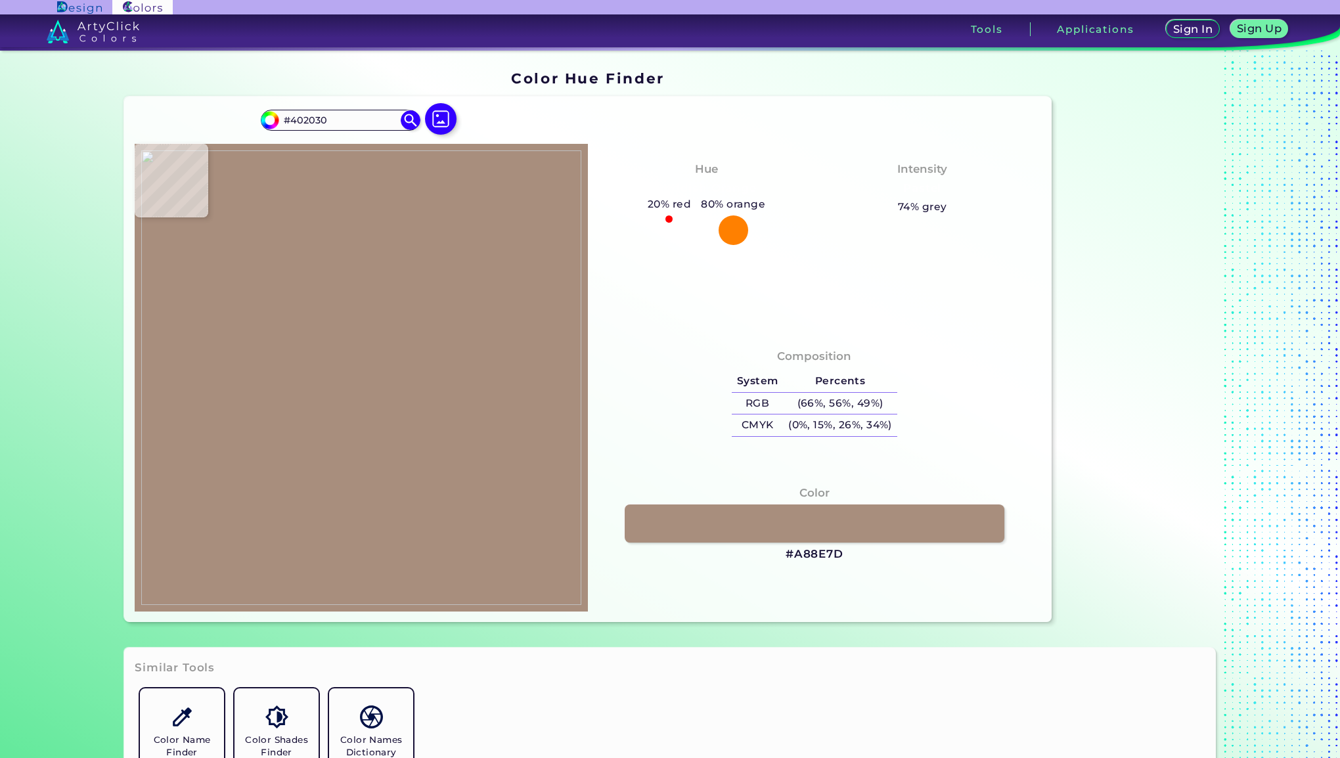
type input "#563340"
type input "#d3cfd1"
type input "#D3CFD1"
type input "#cb8a79"
type input "#CB8A79"
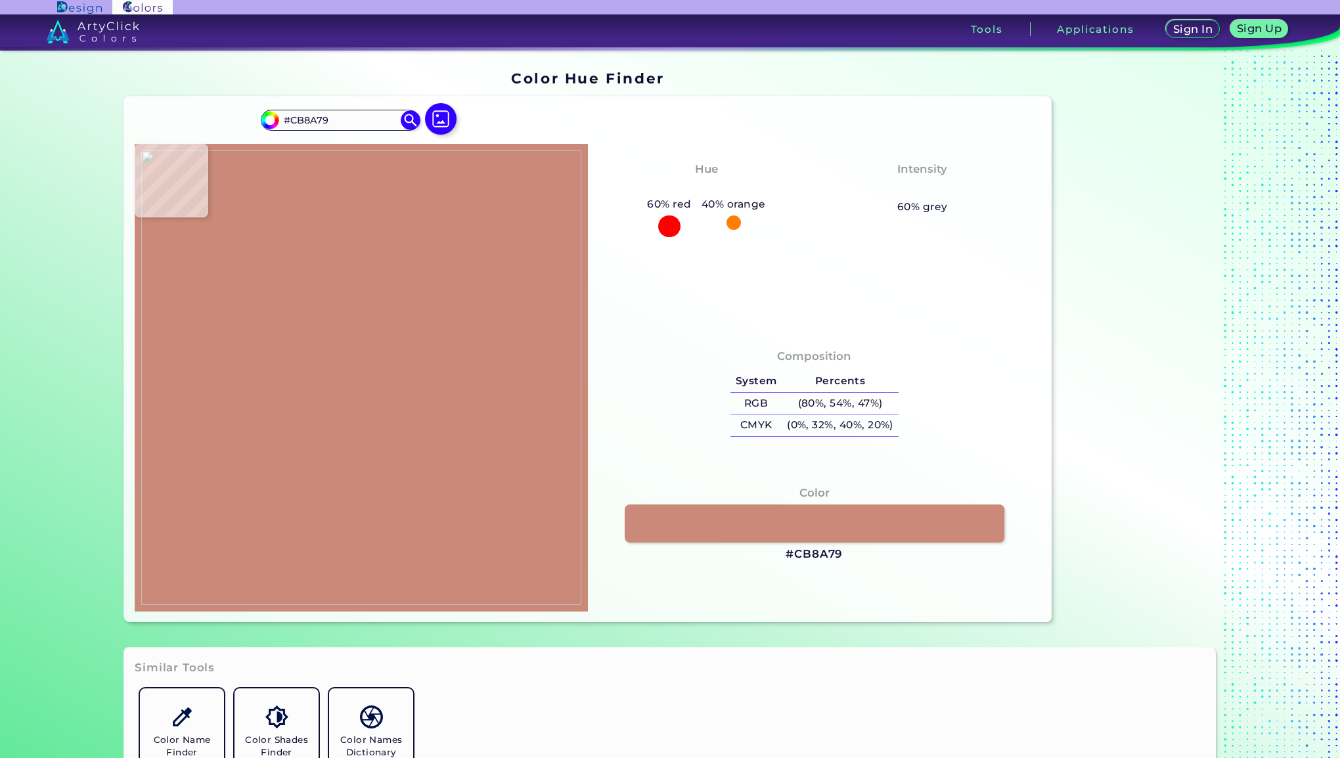
type input "#d6d0c0"
type input "#D6D0C0"
type input "#d7d1c1"
type input "#D7D1C1"
type input "#d4cfbe"
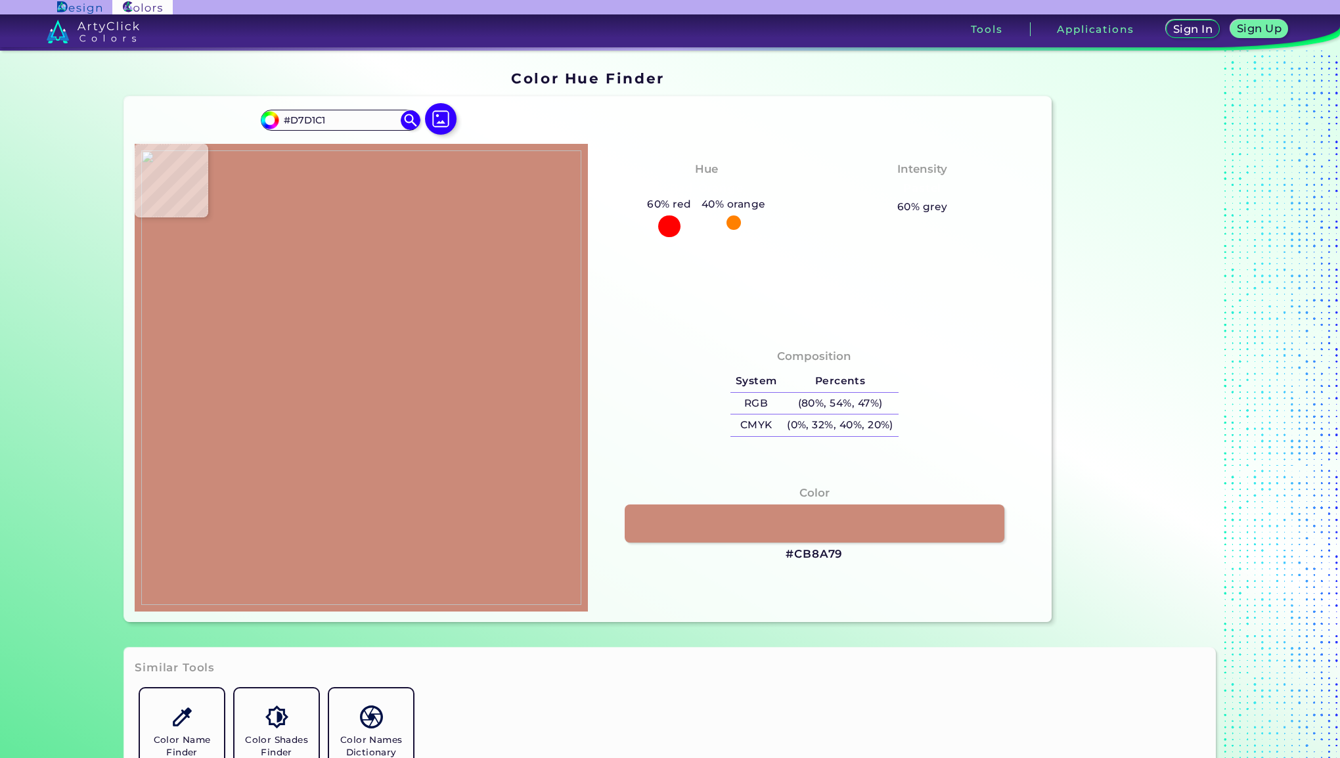
type input "#D4CFBE"
type input "#d4cebe"
type input "#D4CEBE"
type input "#d3cebe"
type input "#D3CEBE"
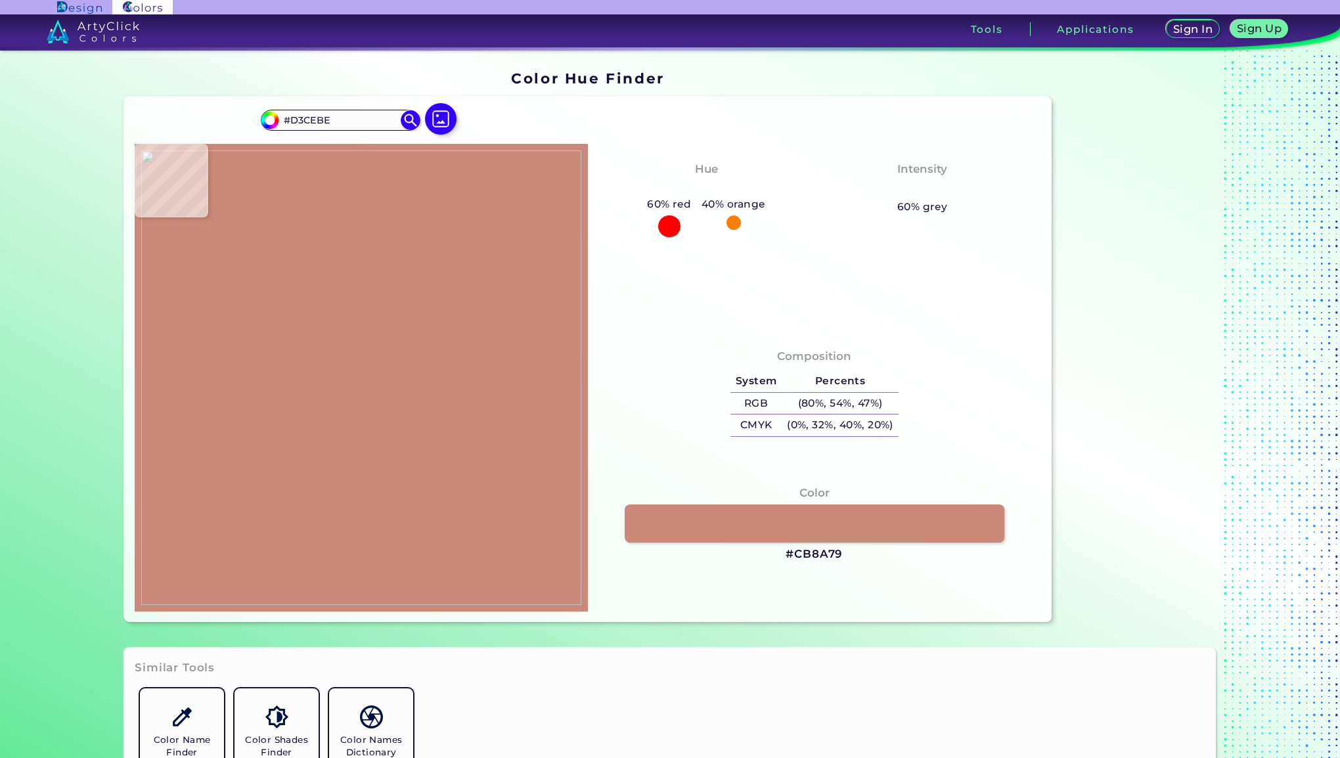
type input "#d7d1c0"
type input "#D7D1C0"
type input "#d6d0c0"
type input "#D6D0C0"
type input "#d2c3c2"
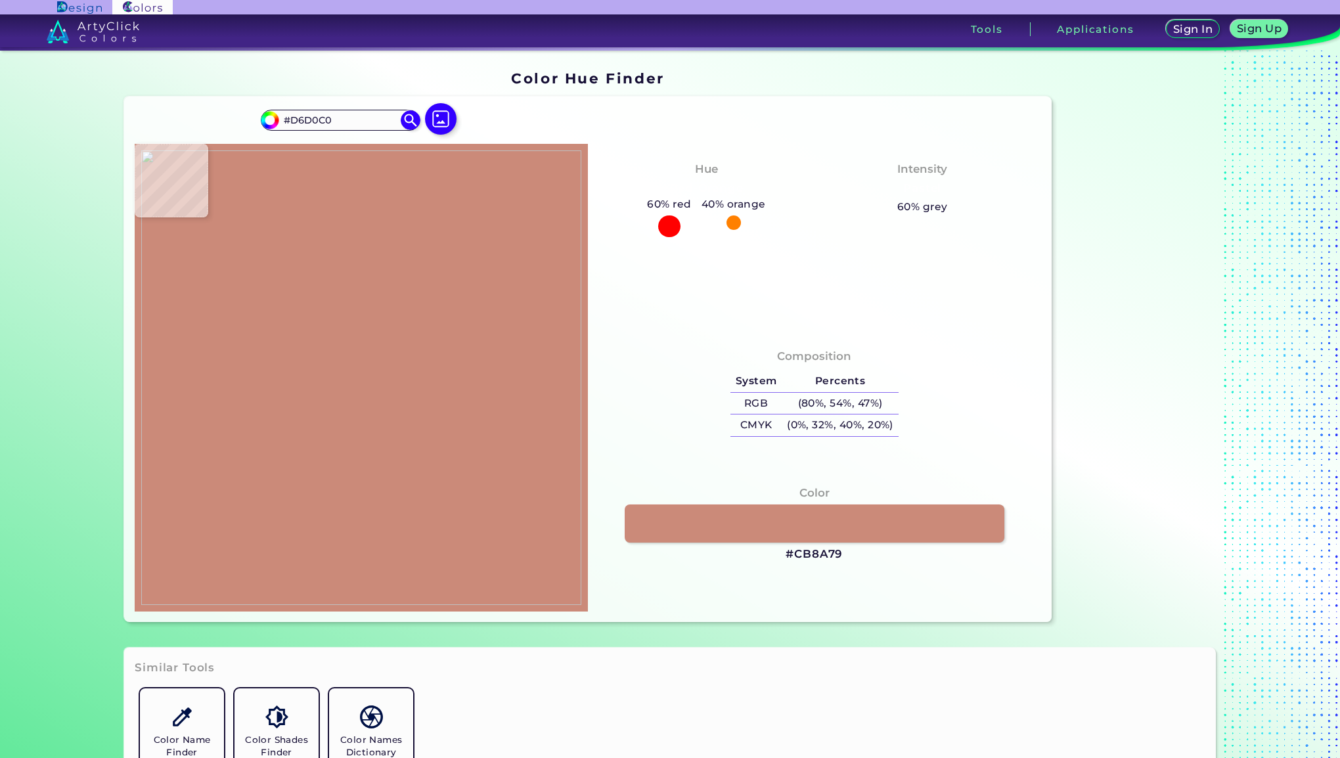
type input "#D2C3C2"
type input "#d2ced0"
type input "#D2CED0"
type input "#563340"
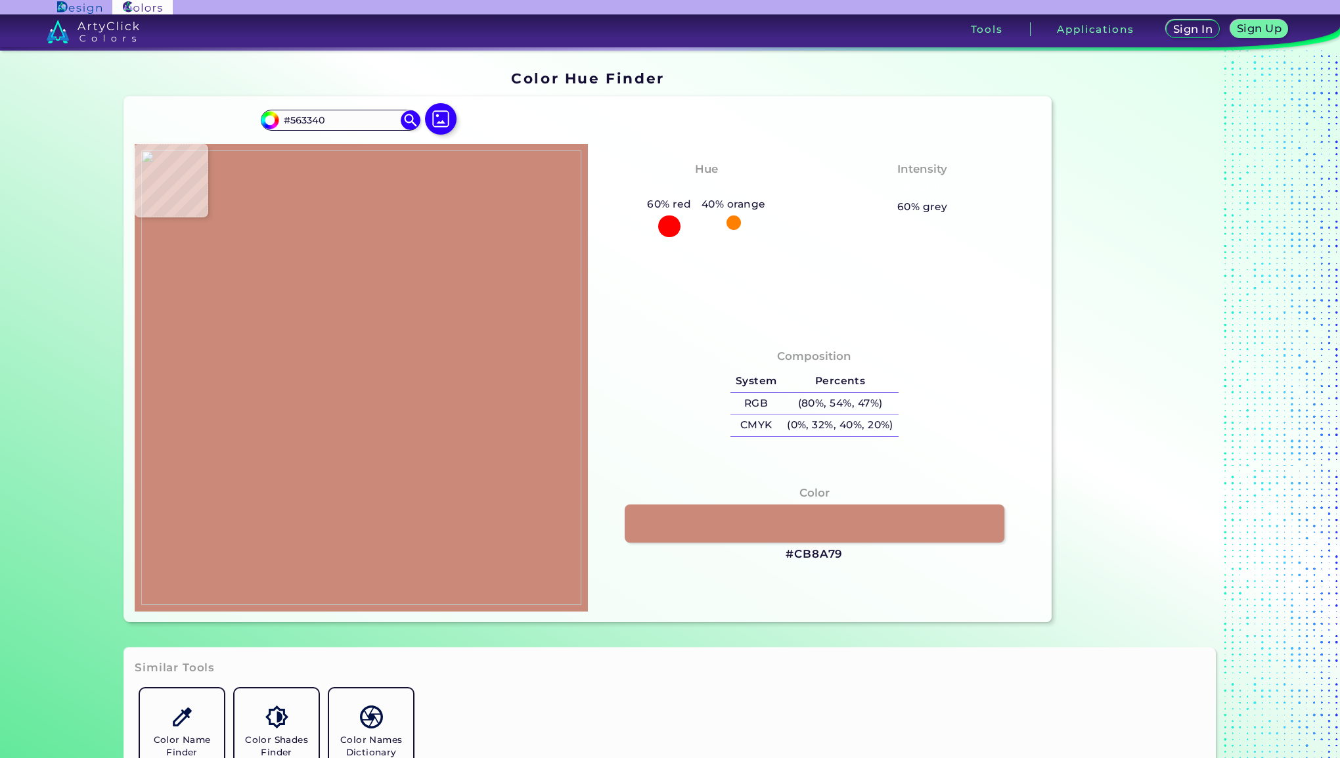
type input "#90534c"
type input "#90534C"
type input "#4e313c"
type input "#4E313C"
type input "#573a40"
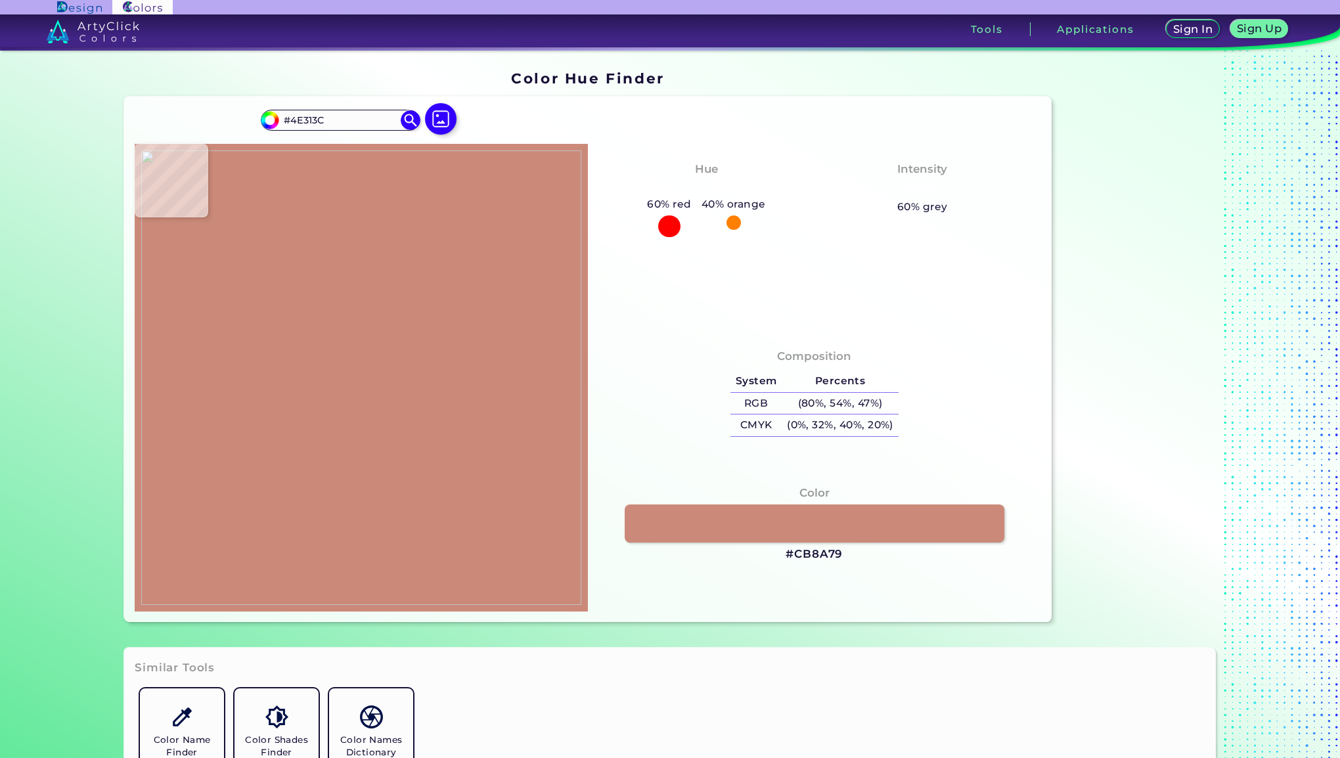
type input "#573A40"
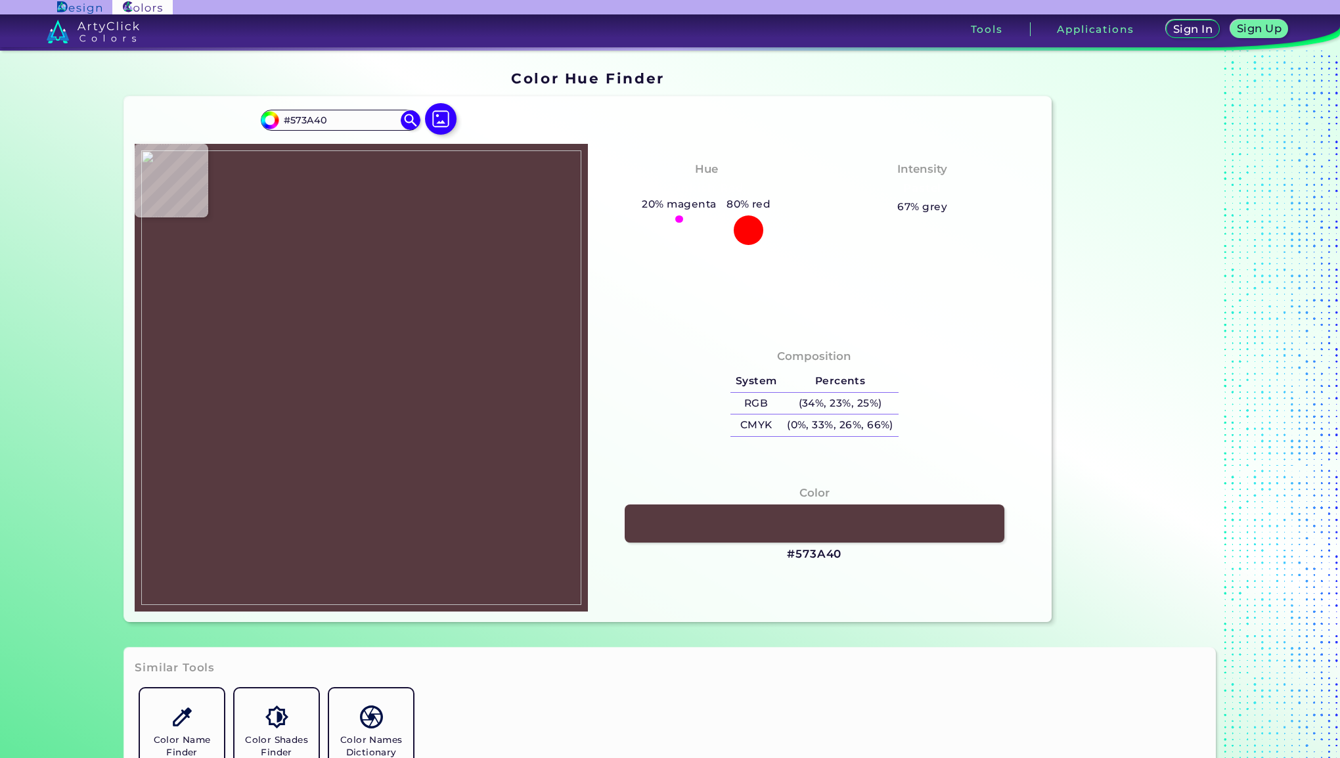
type input "#6c463e"
type input "#6C463E"
type input "#402130"
type input "#d9ae98"
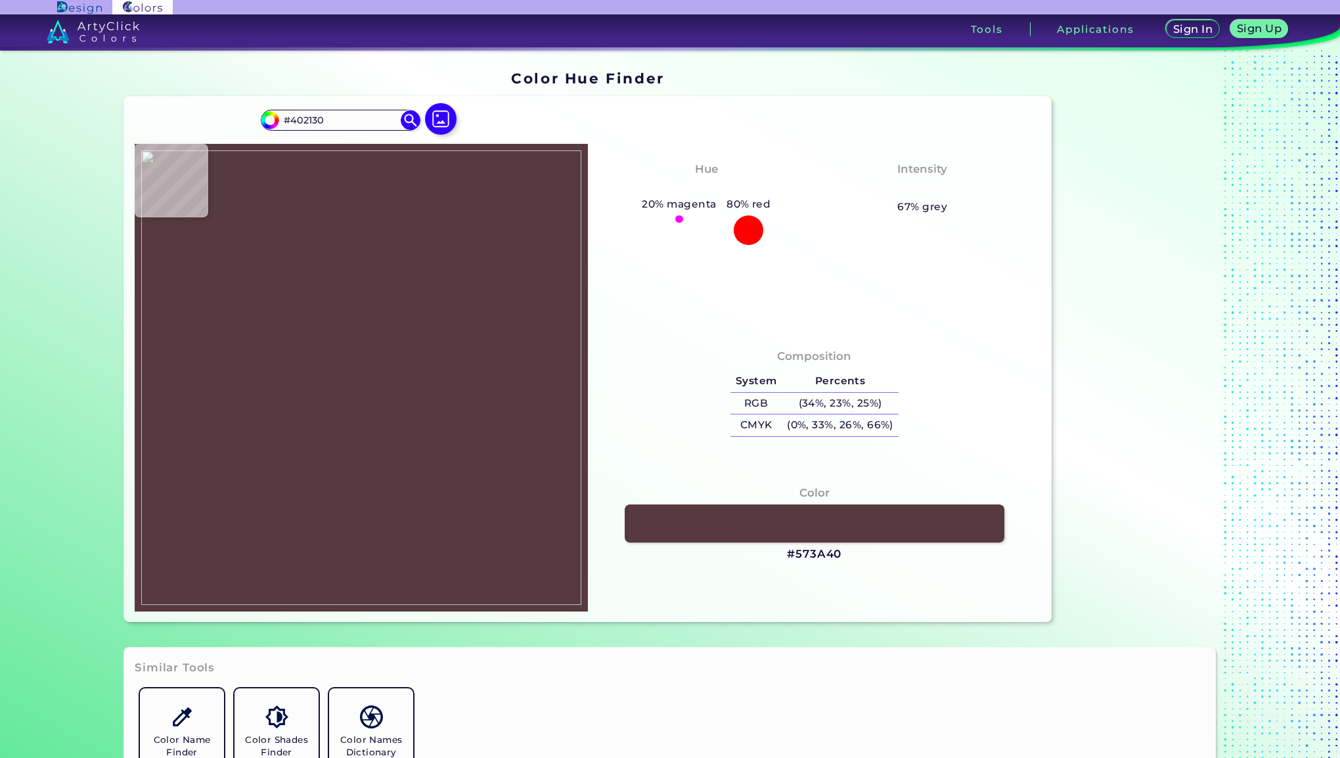
type input "#D9AE98"
type input "#773f39"
type input "#773F39"
type input "#7c4239"
type input "#7C4239"
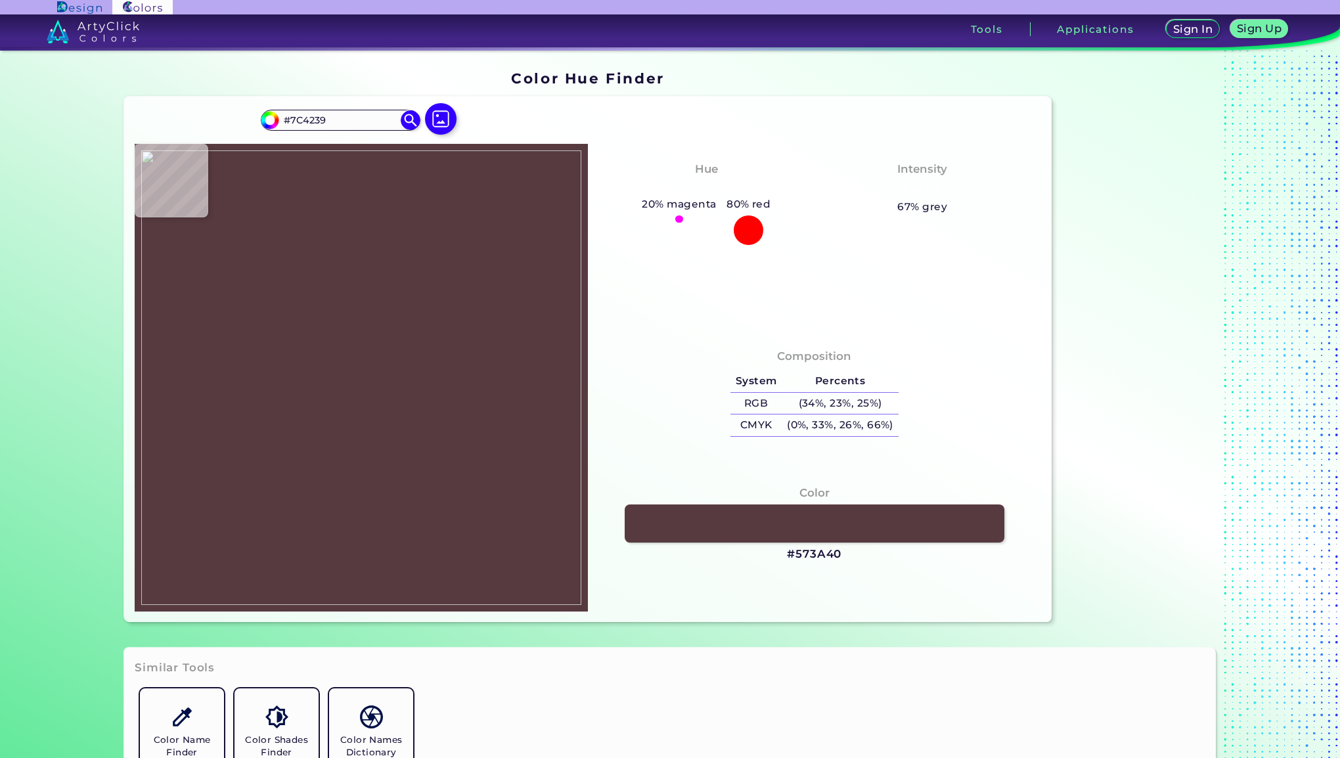
type input "#5f3935"
type input "#5F3935"
type input "#492832"
type input "#402131"
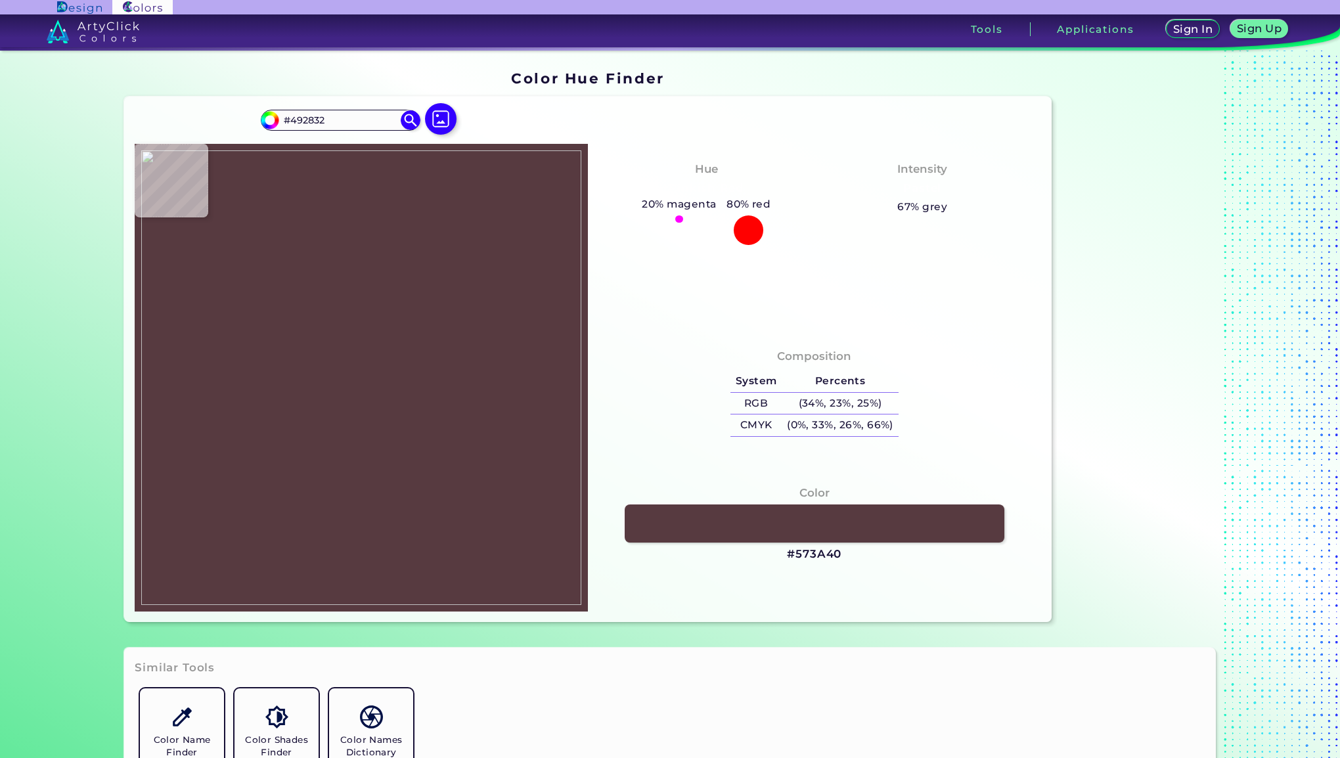
type input "#402131"
type input "#6c4236"
type input "#6C4236"
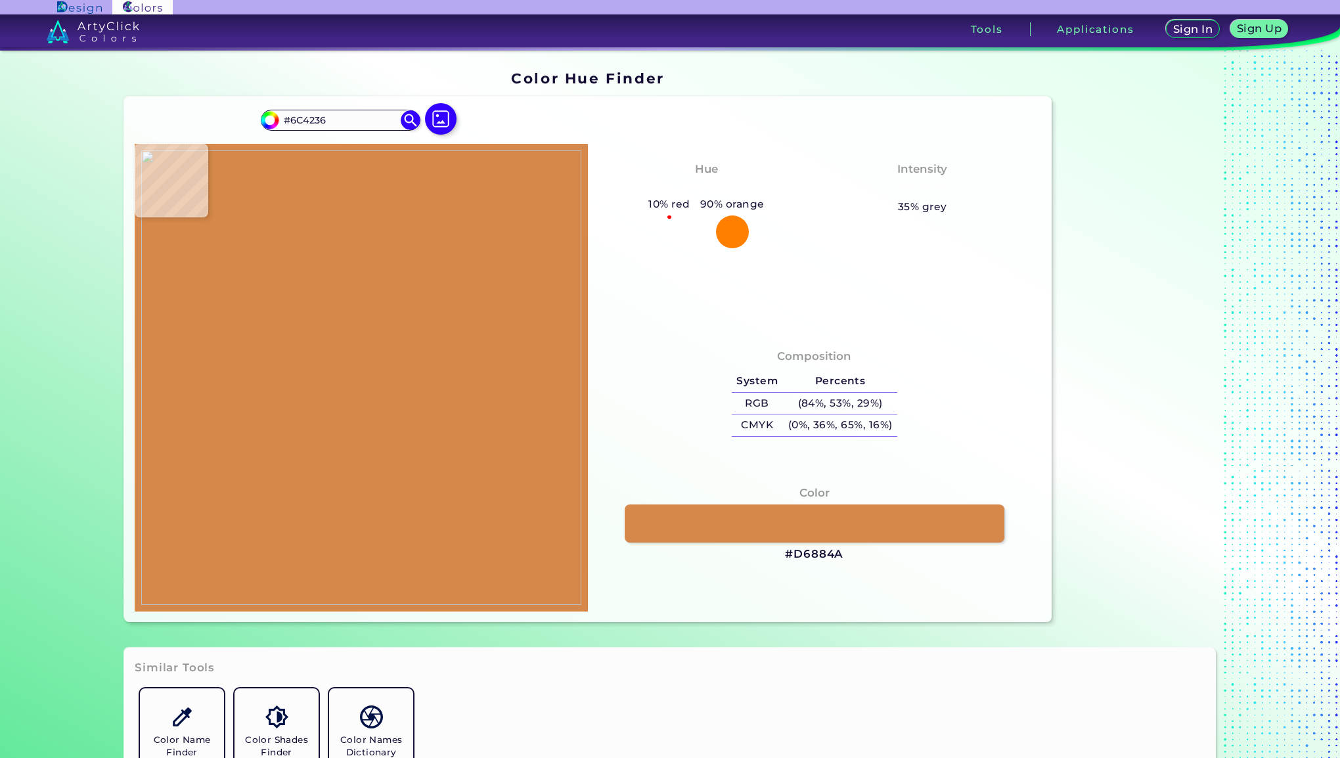
type input "#d6884a"
type input "#D6884A"
type input "#e9834e"
type input "#E9834E"
type input "#ed8450"
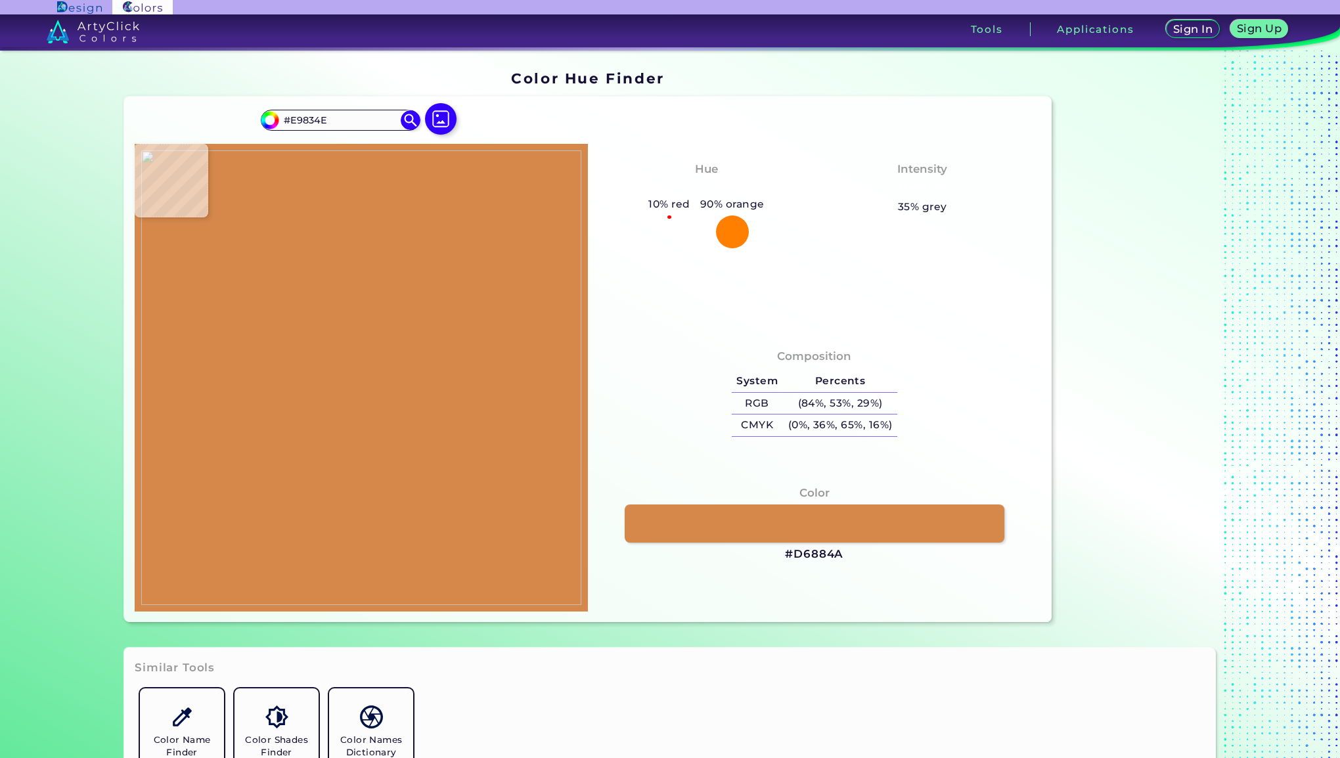
type input "#ED8450"
type input "#eb834f"
type input "#EB834F"
type input "#ea934f"
type input "#EA934F"
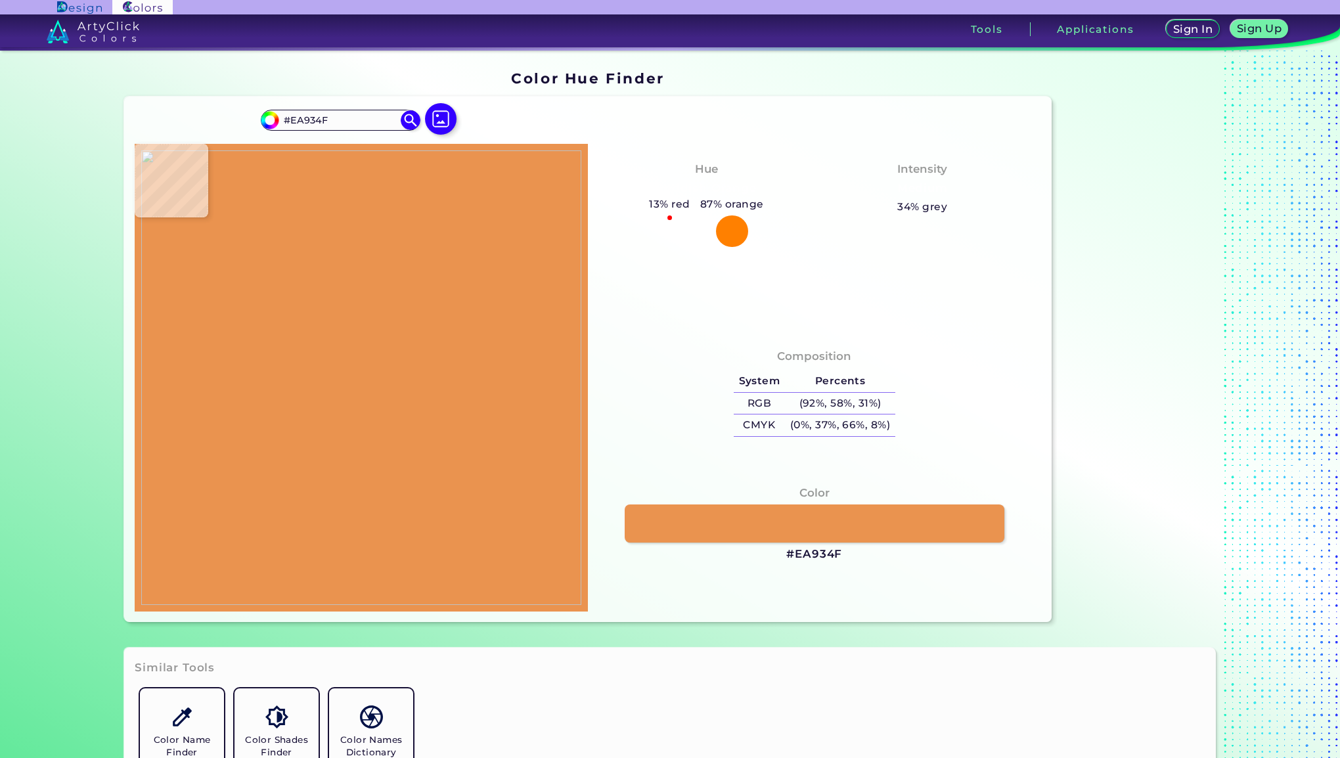
type input "#ee9051"
type input "#EE9051"
type input "#ed8450"
type input "#ED8450"
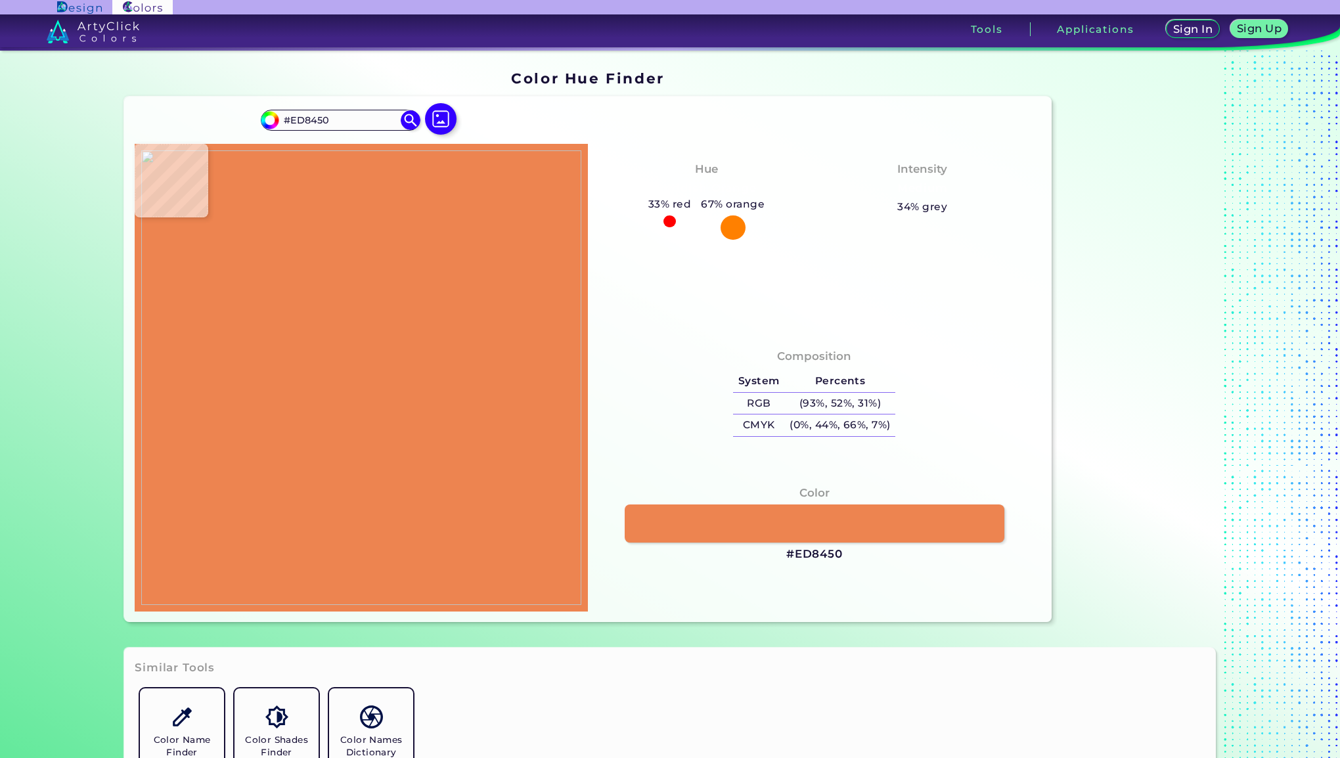
type input "#ee8552"
type input "#EE8552"
type input "#ec8350"
type input "#EC8350"
type input "#f5b292"
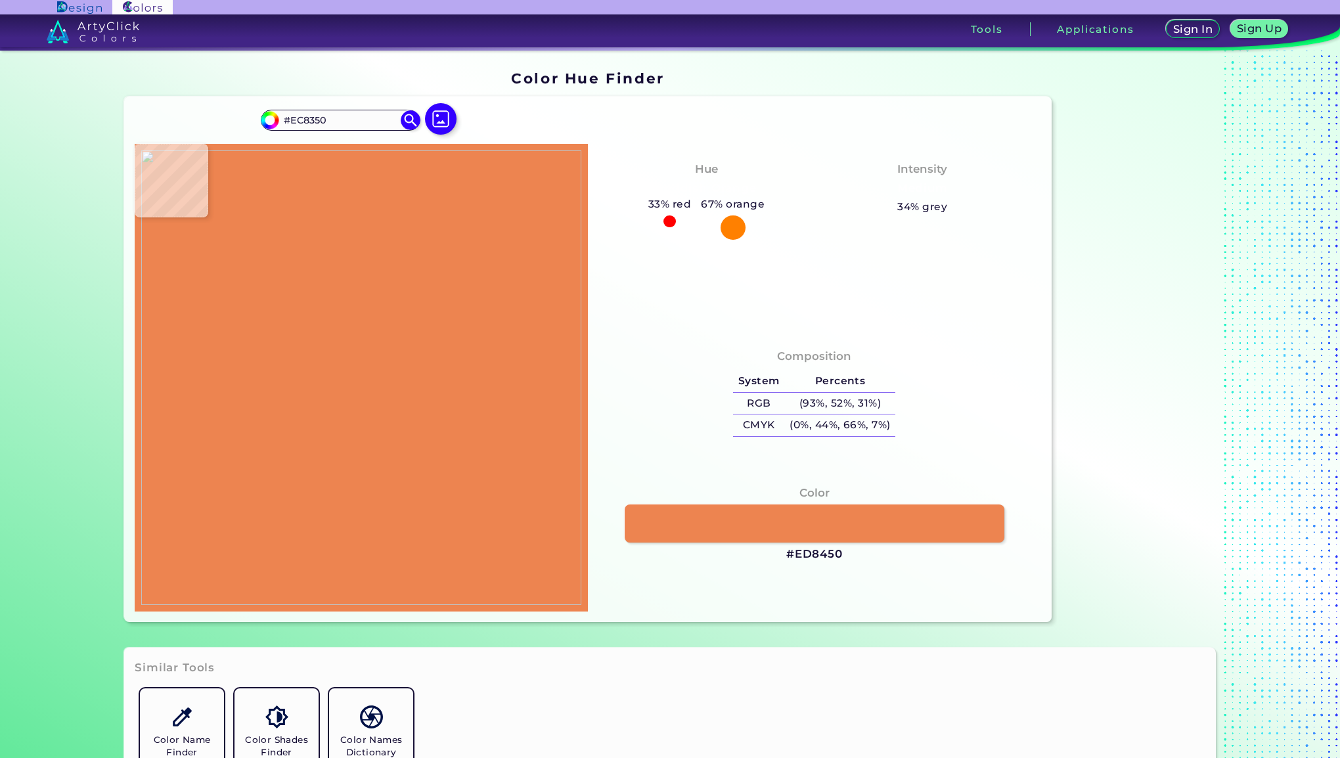
type input "#F5B292"
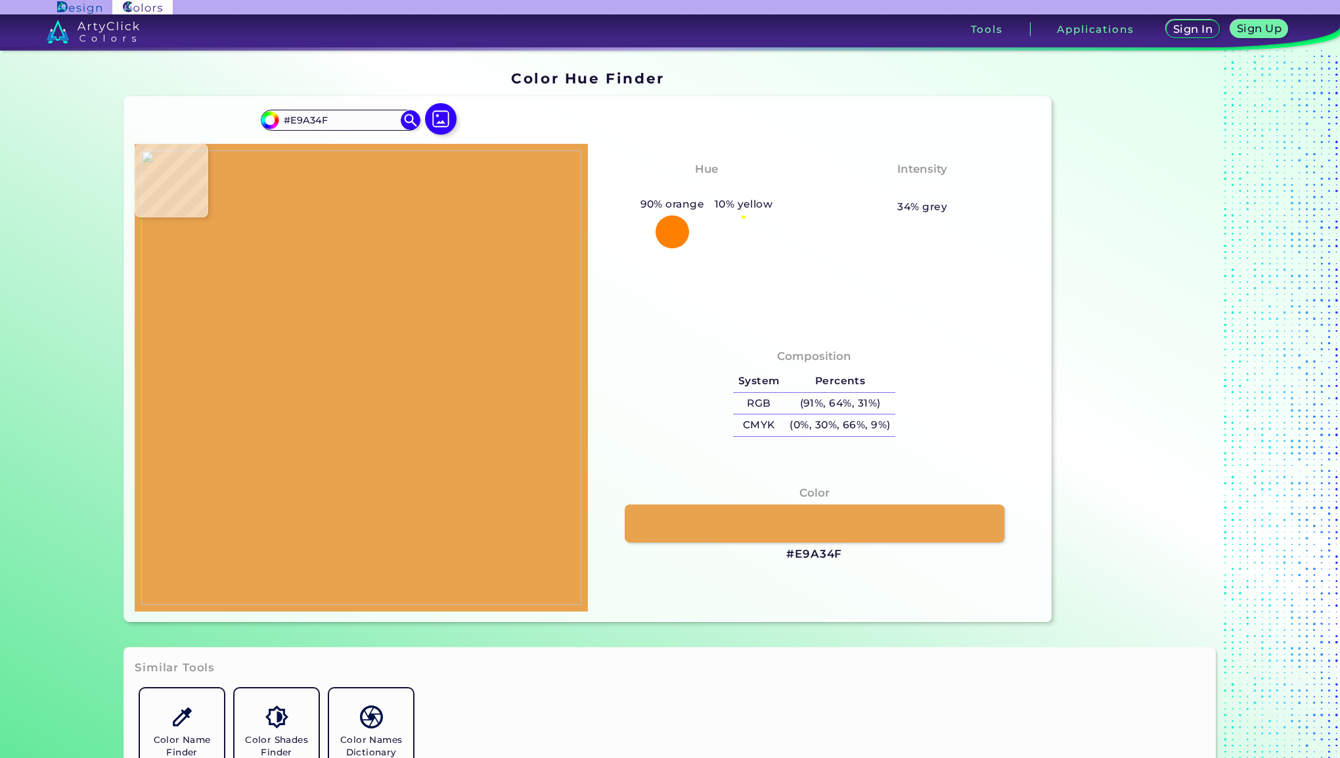
click at [357, 305] on img at bounding box center [361, 377] width 440 height 455
click at [829, 557] on h3 "#E9A34F" at bounding box center [814, 555] width 56 height 16
click at [401, 401] on img at bounding box center [361, 377] width 440 height 455
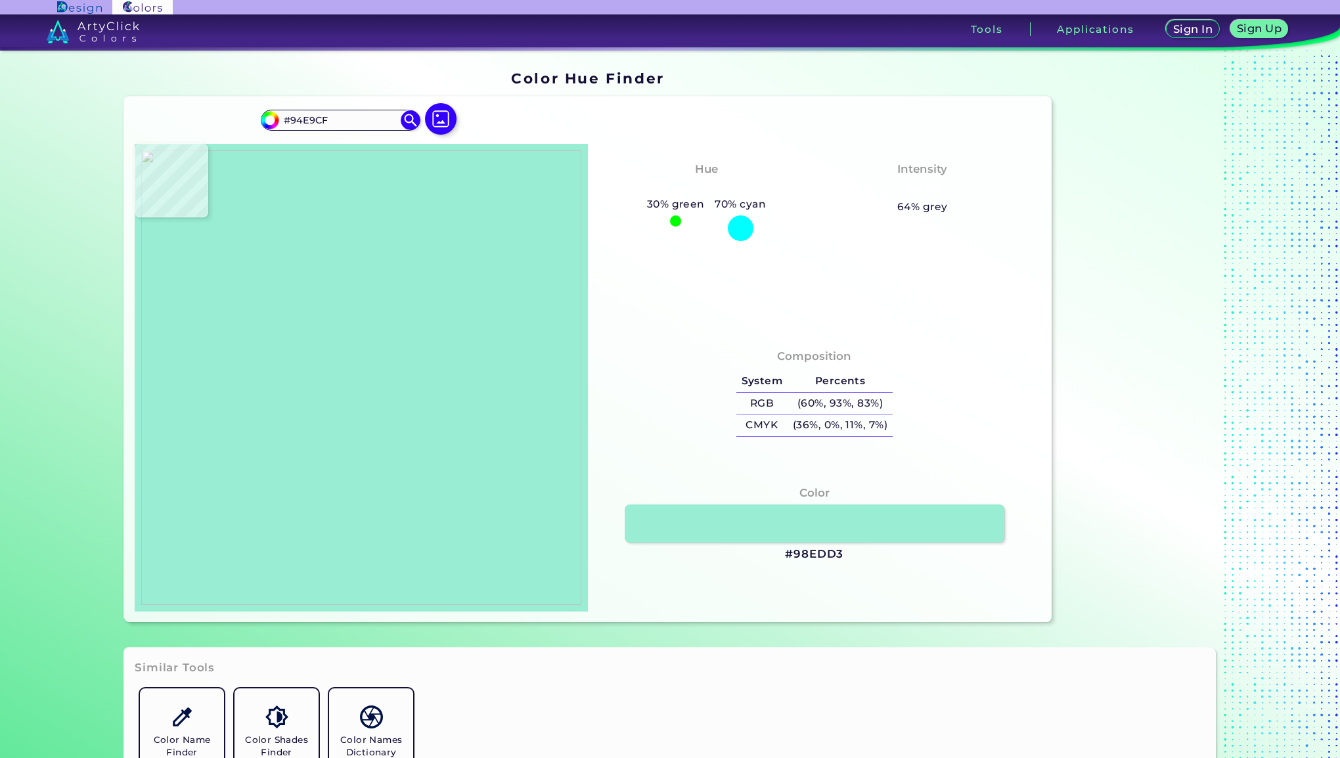
click at [409, 400] on img at bounding box center [361, 377] width 440 height 455
click at [1225, 516] on section "Color Hue Finder Color Hue Finder #94e9cf #94E9CF Acadia ◉ Acid Green ◉ Aero Bl…" at bounding box center [670, 347] width 1182 height 592
click at [284, 397] on img at bounding box center [361, 377] width 440 height 455
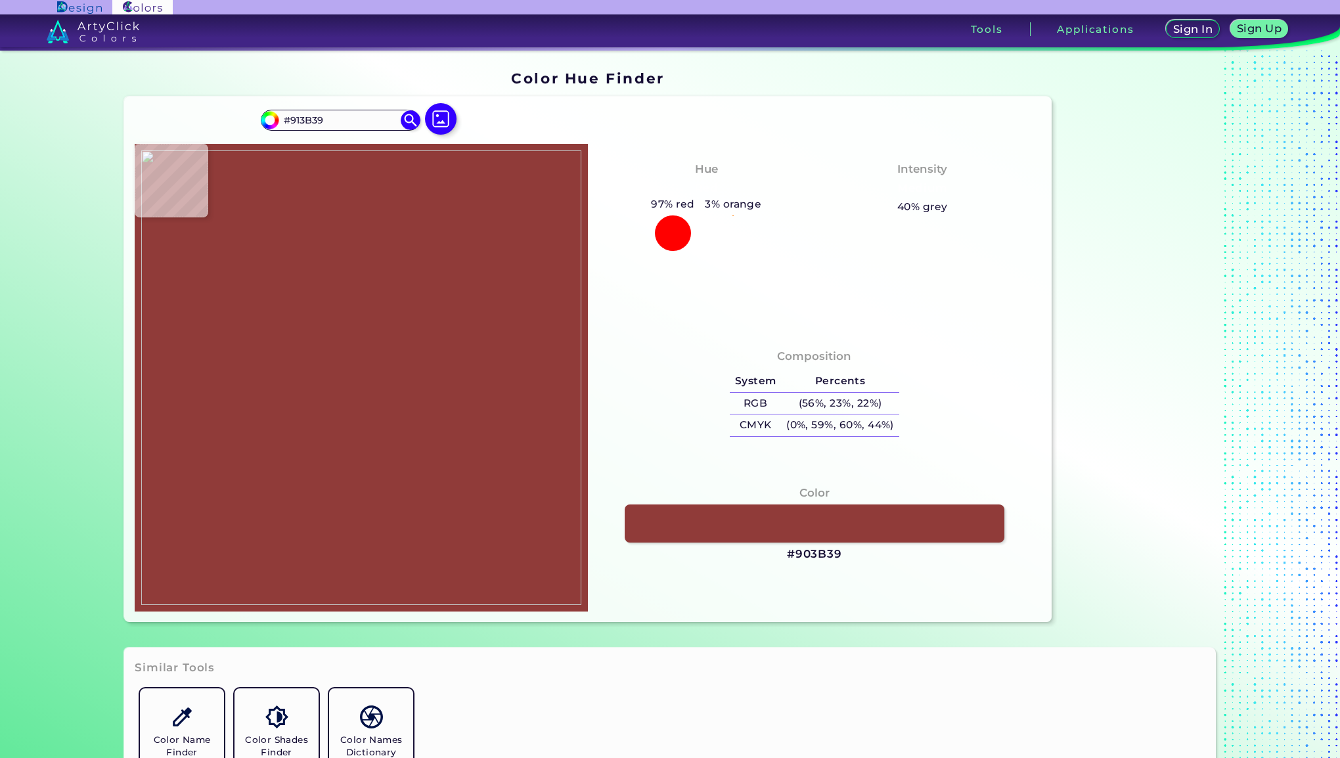
click at [289, 396] on img at bounding box center [361, 377] width 440 height 455
click at [1251, 625] on section "Color Hue Finder Color Hue Finder #913b39 #913B39 Acadia ◉ Acid Green ◉ Aero Bl…" at bounding box center [670, 347] width 1182 height 592
click at [818, 552] on h3 "#913B39" at bounding box center [814, 555] width 52 height 16
click at [271, 472] on img at bounding box center [361, 377] width 440 height 455
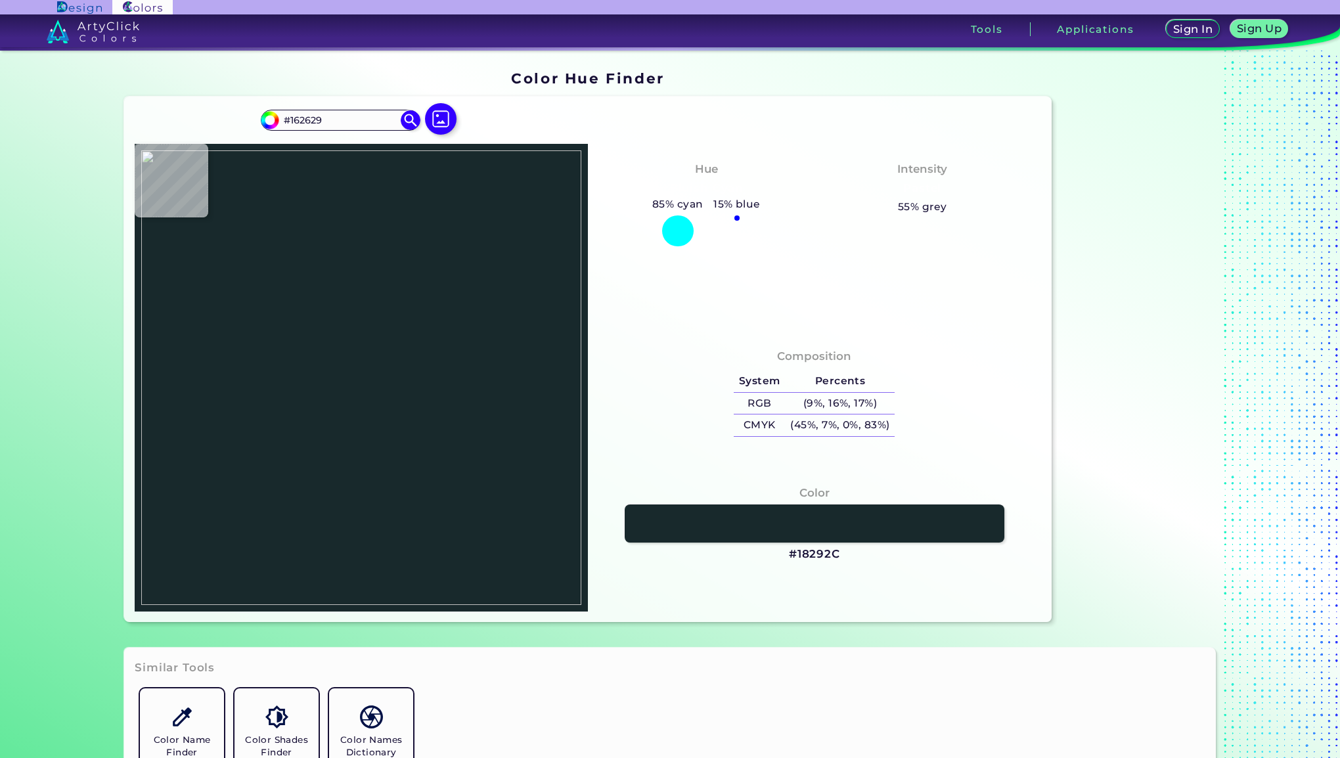
click at [238, 454] on img at bounding box center [361, 377] width 440 height 455
click at [809, 550] on h3 "#162629" at bounding box center [814, 555] width 51 height 16
click at [273, 424] on img at bounding box center [361, 377] width 440 height 455
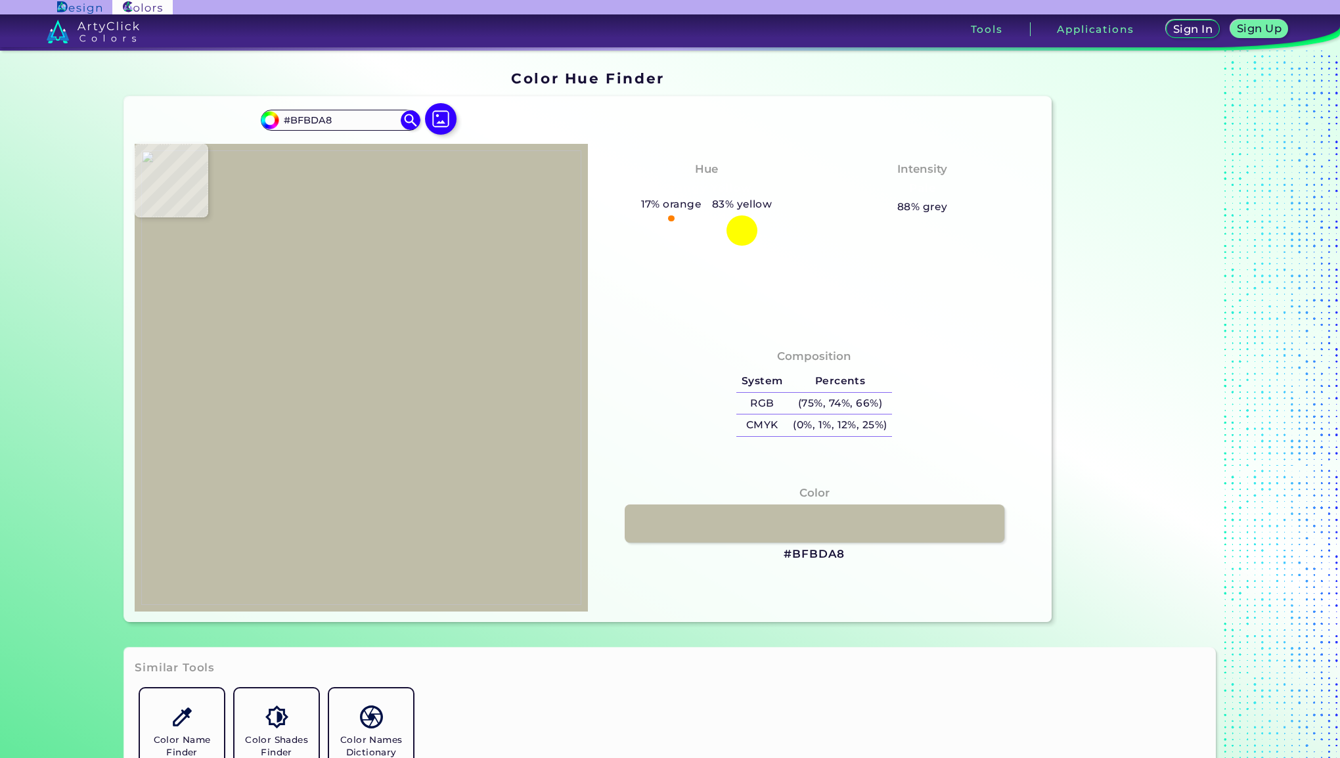
click at [284, 422] on img at bounding box center [361, 377] width 440 height 455
click at [830, 548] on h3 "#BFBDA8" at bounding box center [814, 555] width 61 height 16
click at [279, 424] on img at bounding box center [361, 377] width 440 height 455
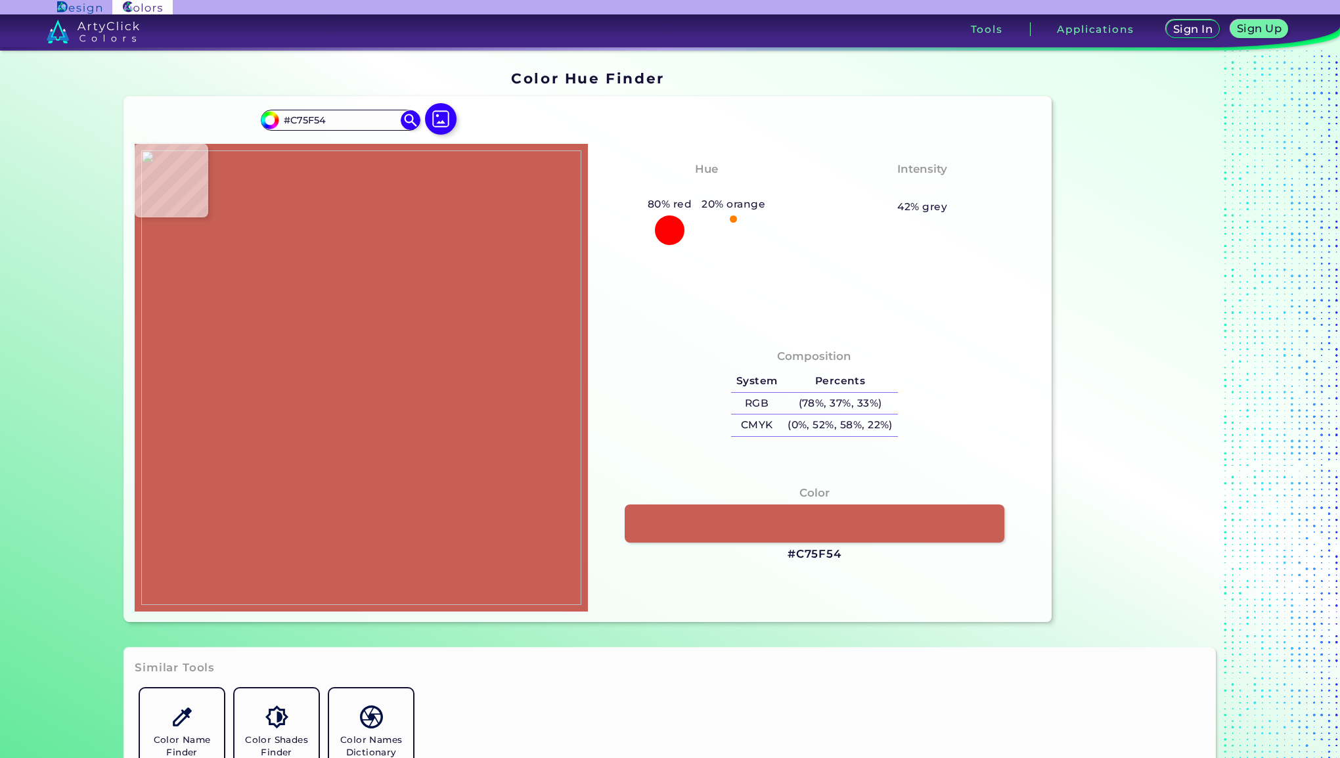
click at [279, 436] on img at bounding box center [361, 377] width 440 height 455
click at [803, 554] on h3 "#C75F54" at bounding box center [815, 555] width 54 height 16
click at [353, 246] on img at bounding box center [361, 377] width 440 height 455
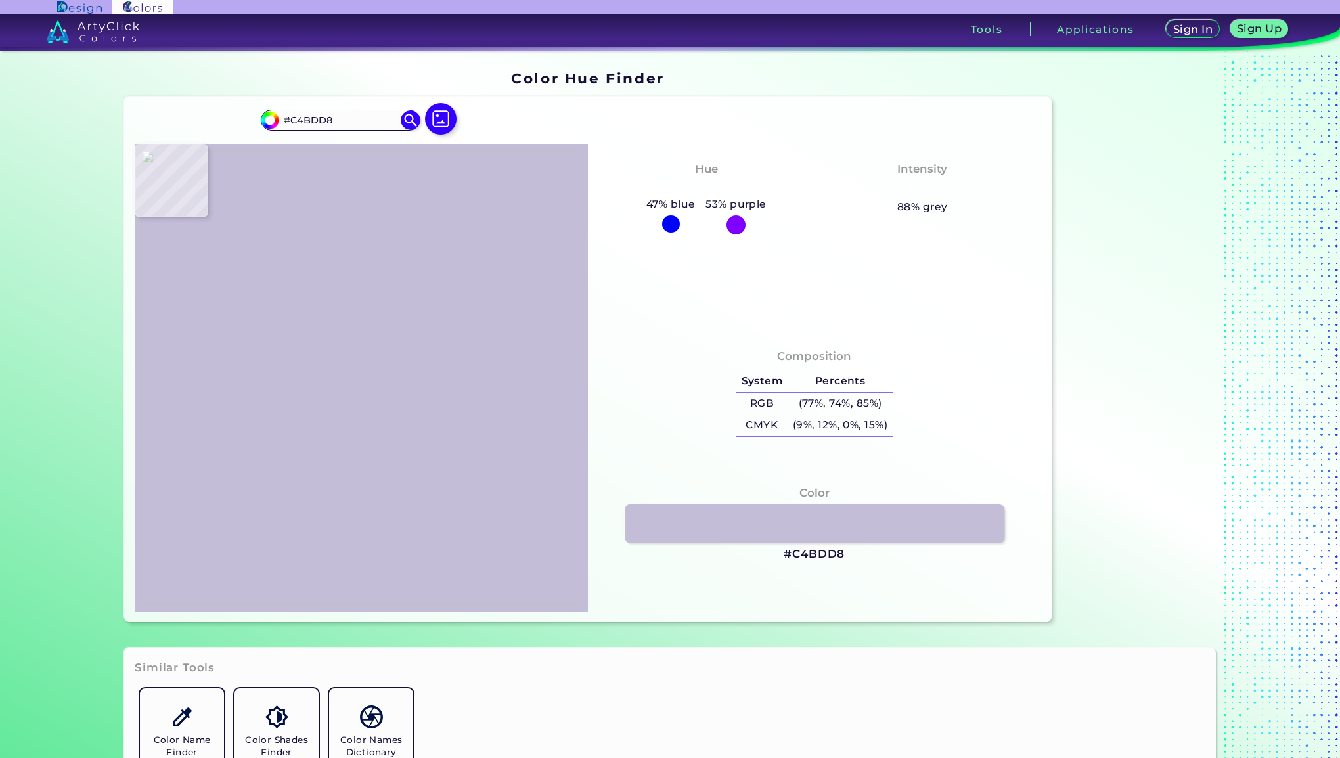
click at [368, 225] on img at bounding box center [361, 377] width 440 height 455
click at [805, 556] on h3 "#C4BDD8" at bounding box center [814, 555] width 61 height 16
